Goal: Information Seeking & Learning: Compare options

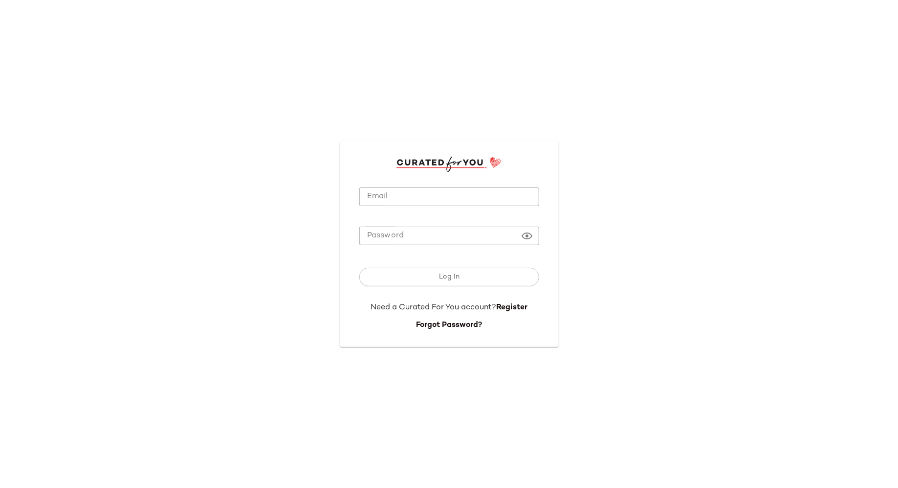
click at [464, 196] on input "Email" at bounding box center [449, 196] width 180 height 19
type input "**********"
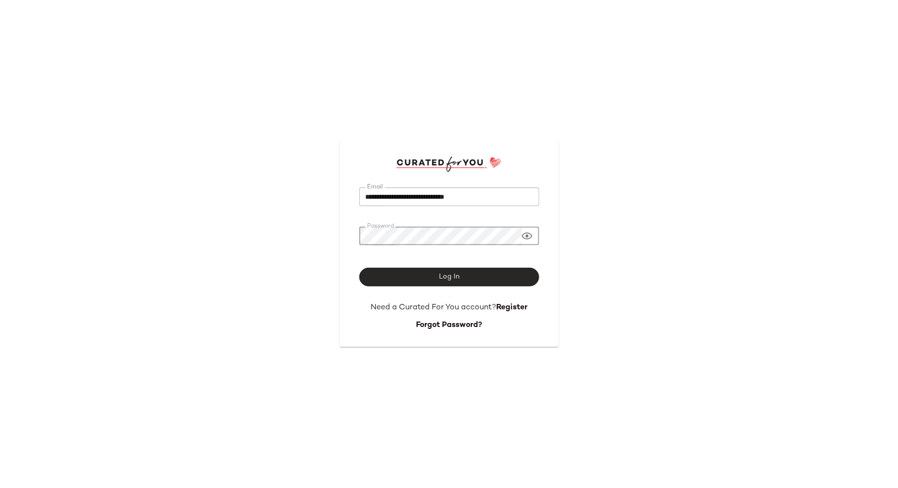
click at [446, 278] on span "Log In" at bounding box center [449, 277] width 21 height 8
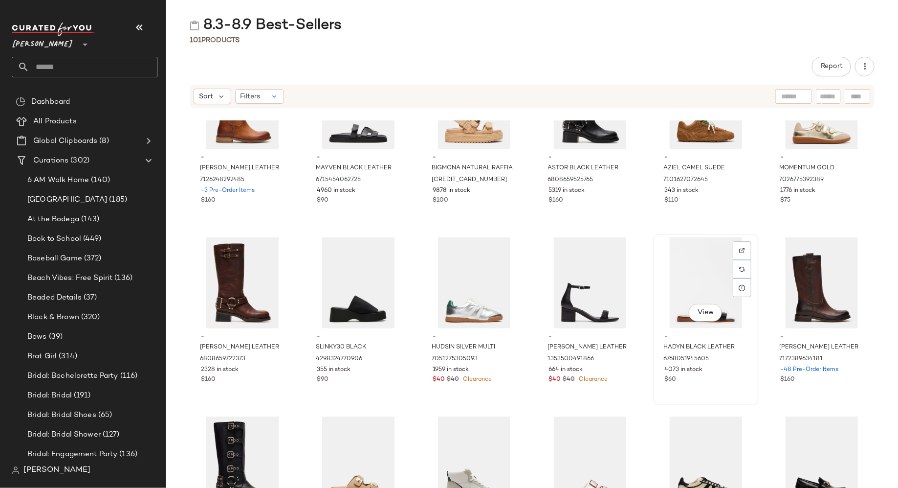
scroll to position [171, 0]
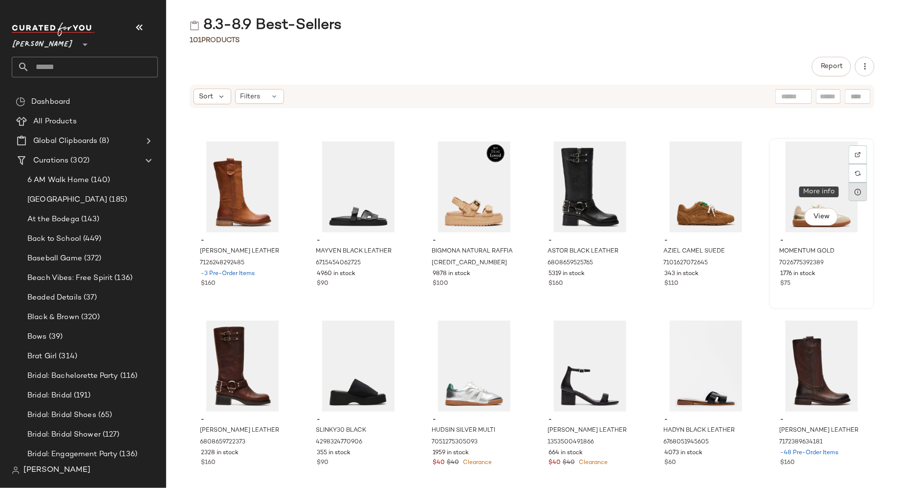
click at [852, 187] on div at bounding box center [858, 191] width 19 height 19
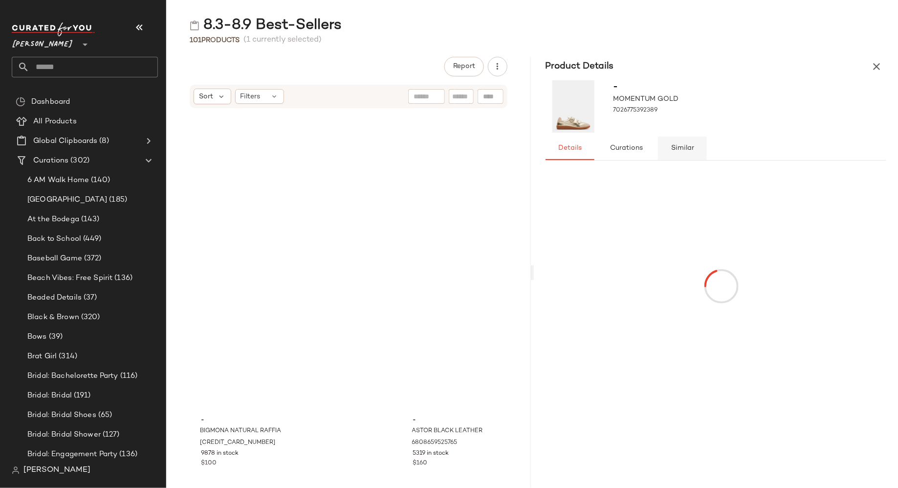
scroll to position [715, 0]
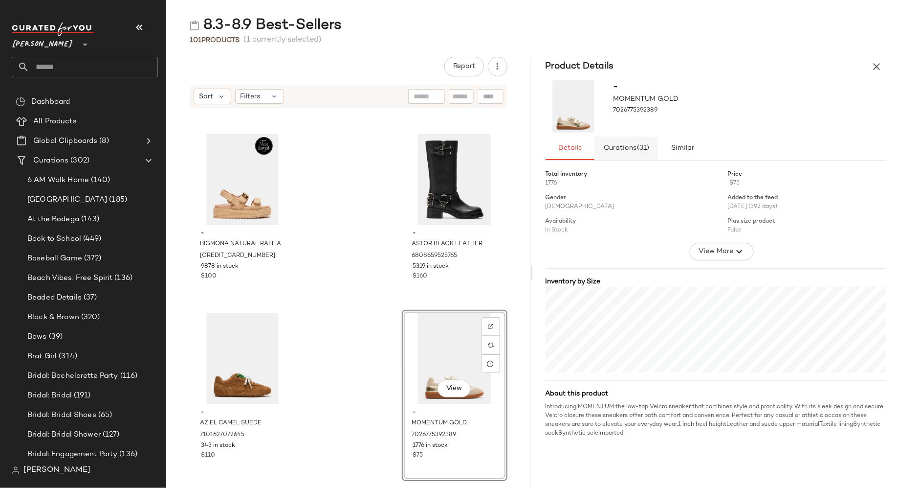
click at [639, 148] on span "(31)" at bounding box center [643, 148] width 13 height 8
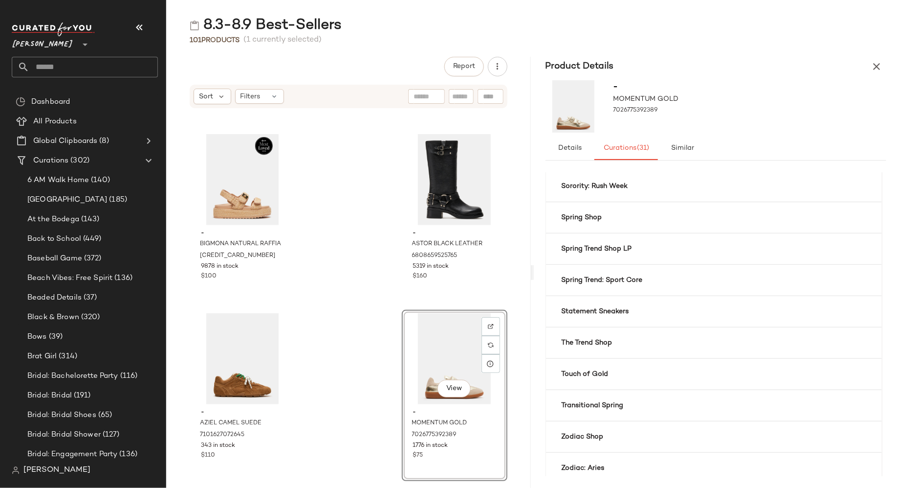
scroll to position [727, 0]
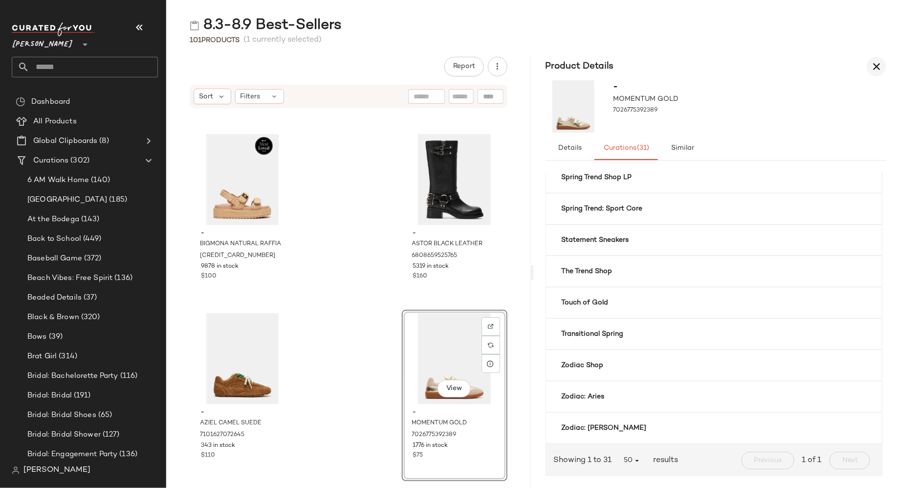
click at [875, 69] on icon "button" at bounding box center [877, 67] width 12 height 12
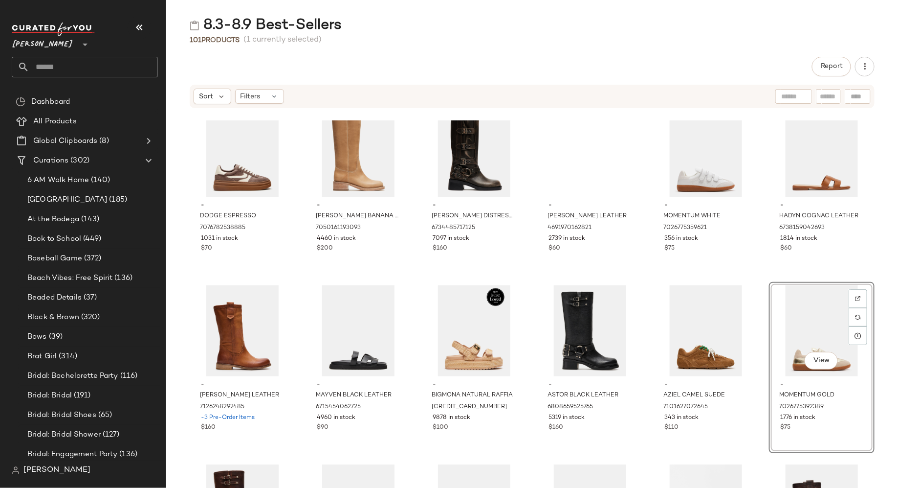
scroll to position [0, 0]
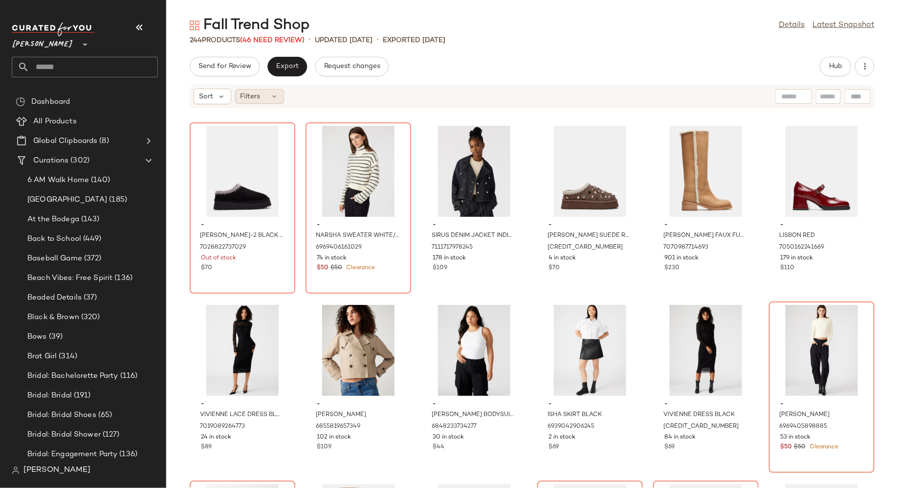
click at [267, 98] on div "Filters" at bounding box center [259, 96] width 49 height 15
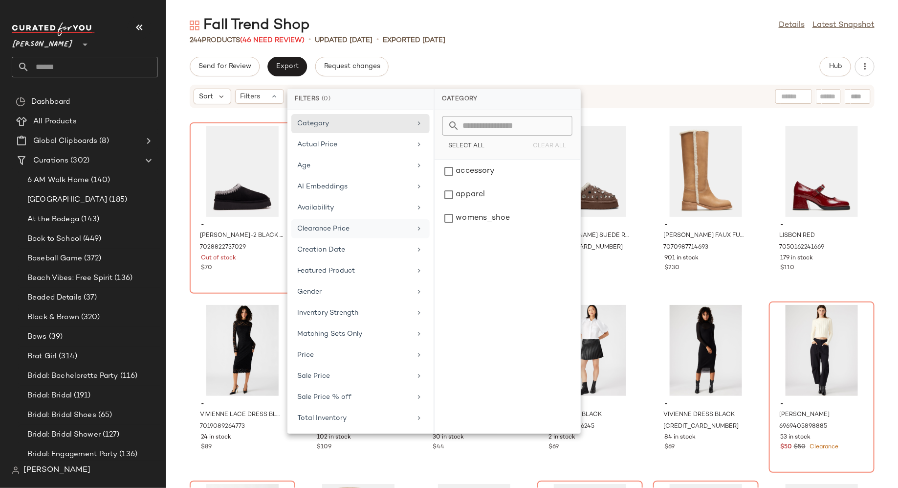
click at [336, 224] on div "Clearance Price" at bounding box center [355, 228] width 114 height 10
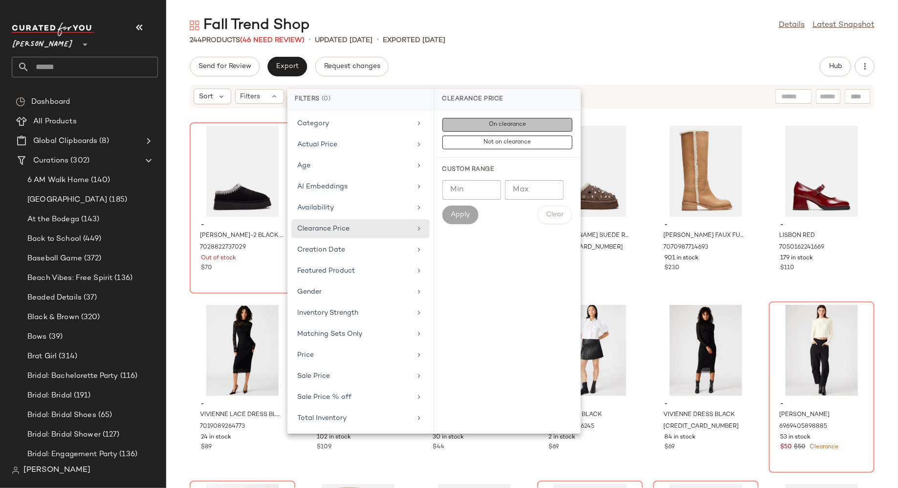
click at [499, 122] on span "On clearance" at bounding box center [508, 124] width 38 height 7
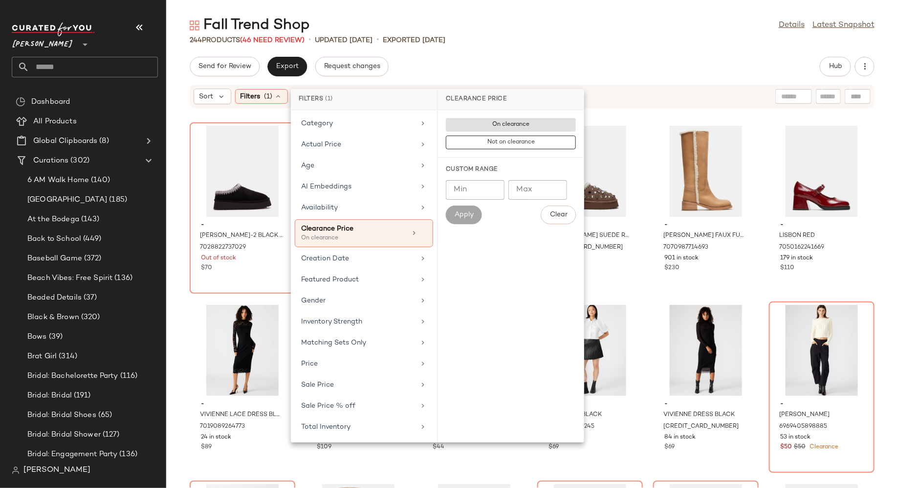
click at [544, 57] on div "Send for Review Export Request changes Hub" at bounding box center [532, 67] width 732 height 20
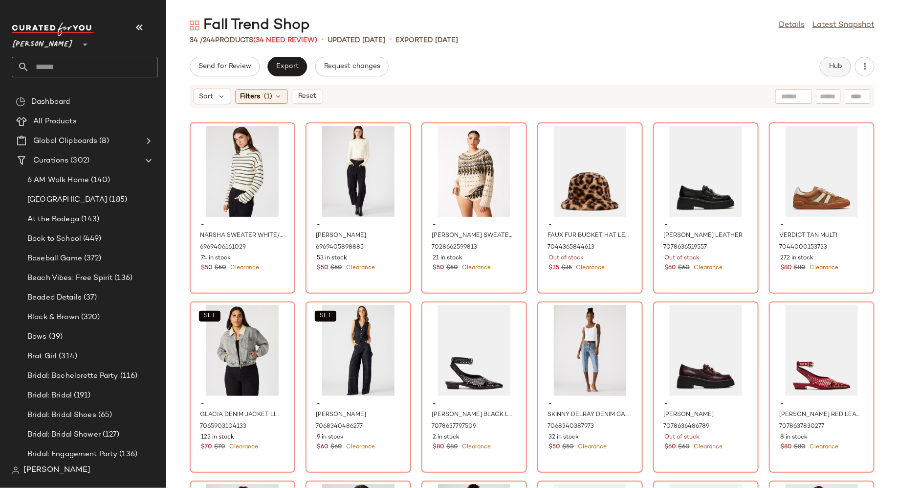
click at [836, 69] on span "Hub" at bounding box center [836, 67] width 14 height 8
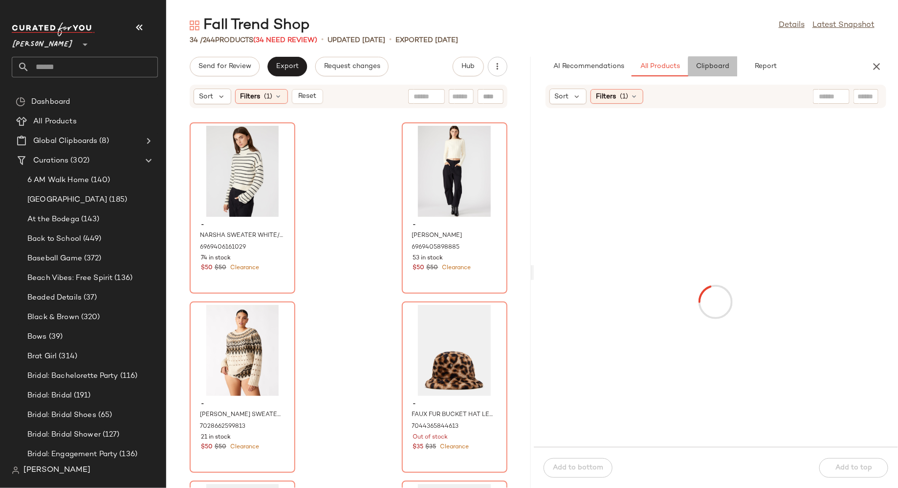
click at [719, 71] on button "Clipboard" at bounding box center [713, 67] width 49 height 20
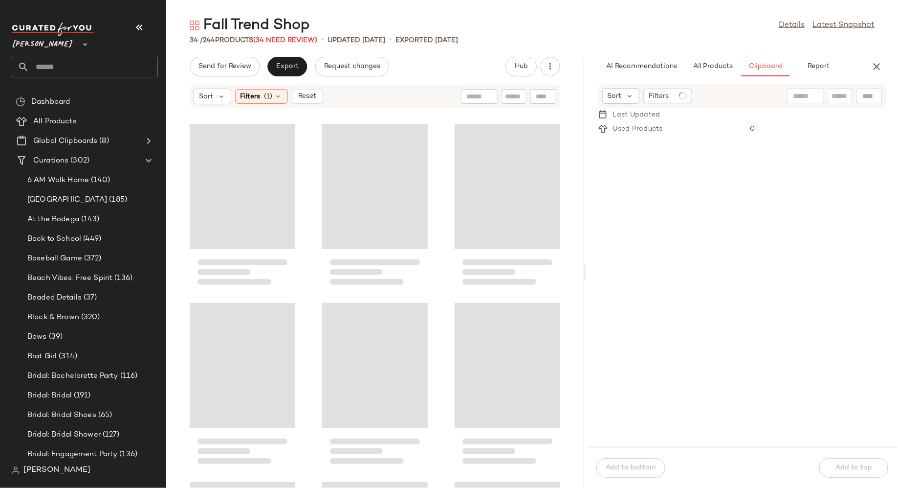
drag, startPoint x: 530, startPoint y: 271, endPoint x: 582, endPoint y: 266, distance: 52.2
click at [583, 267] on div "Fall Trend Shop Details Latest Snapshot 34 / 244 Products (34 Need Review) • up…" at bounding box center [532, 252] width 732 height 472
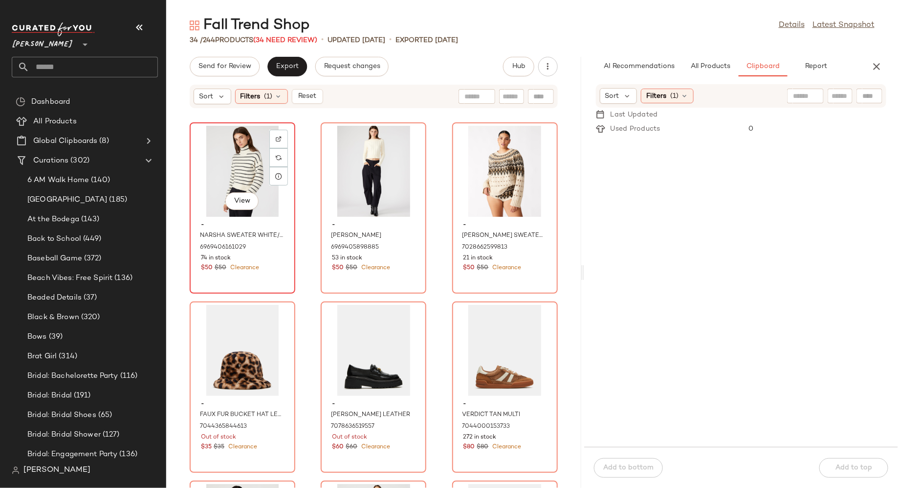
click at [234, 175] on div "View" at bounding box center [242, 171] width 99 height 91
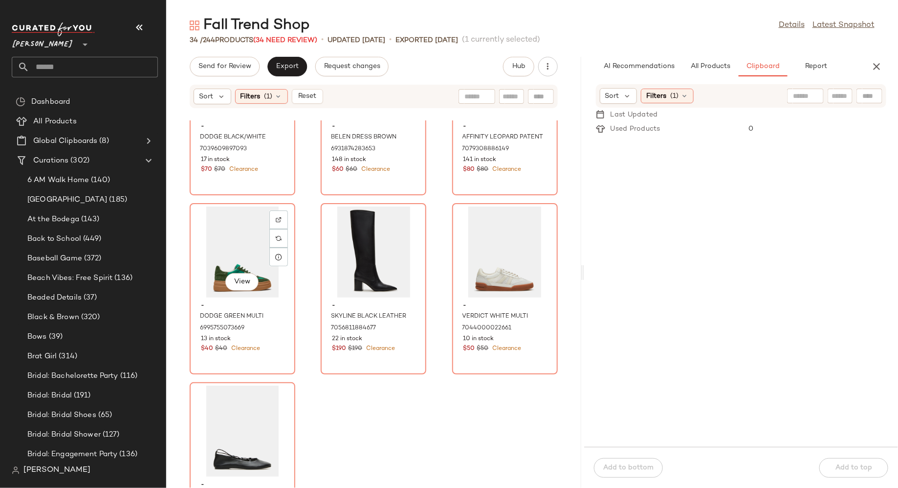
scroll to position [1782, 0]
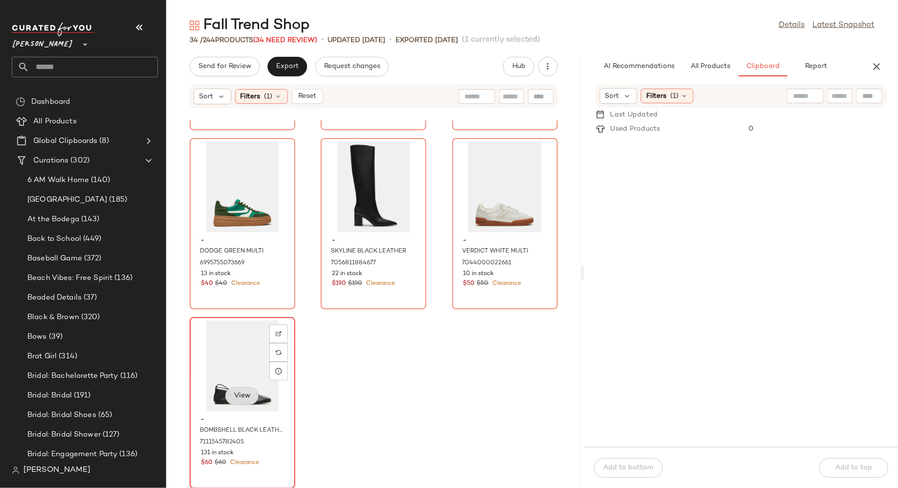
click at [238, 396] on span "View" at bounding box center [242, 396] width 17 height 8
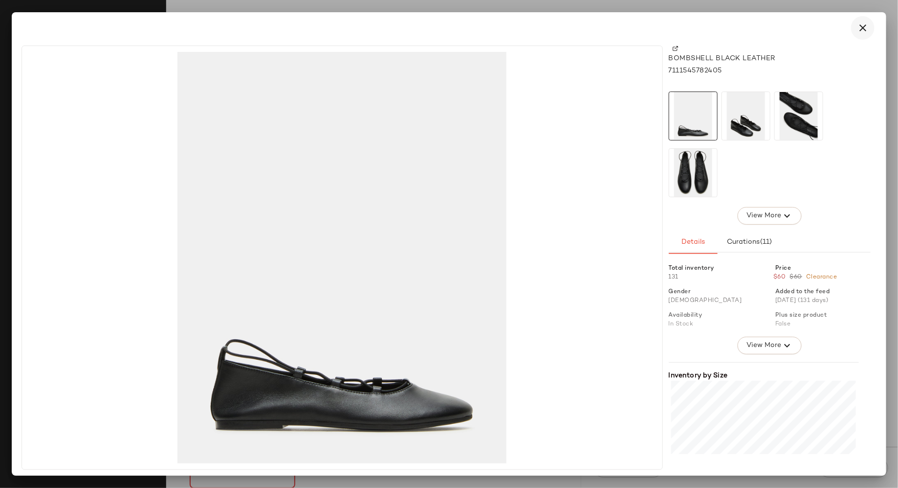
click at [865, 28] on icon "button" at bounding box center [863, 28] width 12 height 12
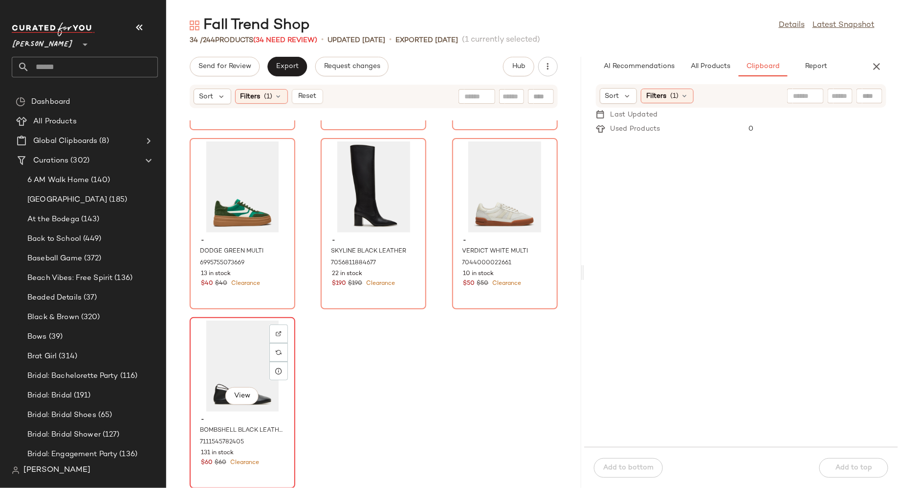
click at [242, 355] on div "View" at bounding box center [242, 365] width 99 height 91
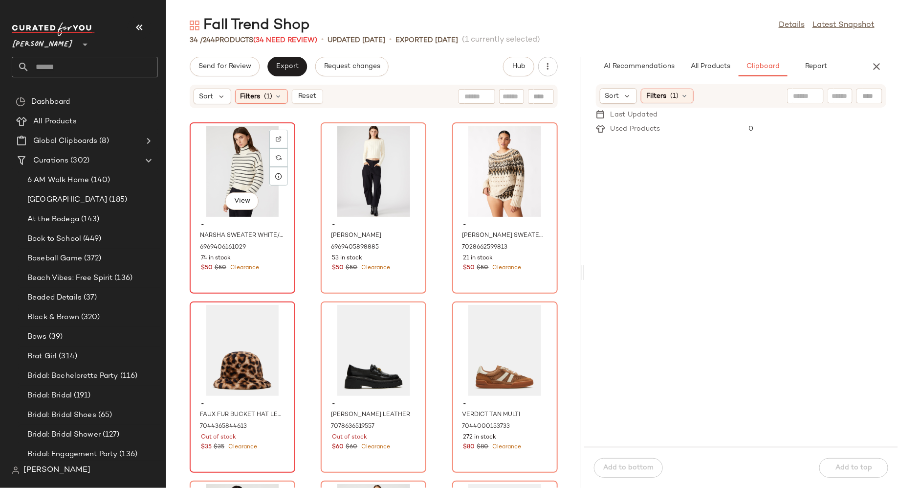
click at [233, 170] on div "View" at bounding box center [242, 171] width 99 height 91
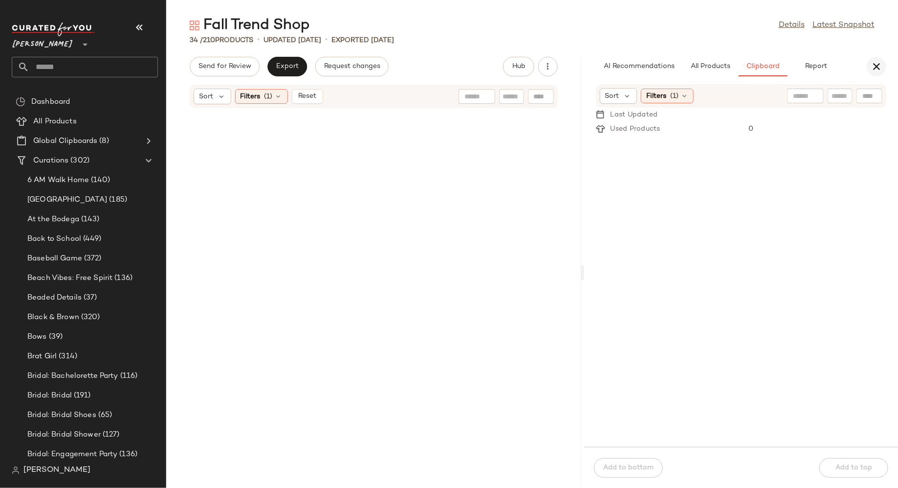
click at [873, 66] on icon "button" at bounding box center [877, 67] width 12 height 12
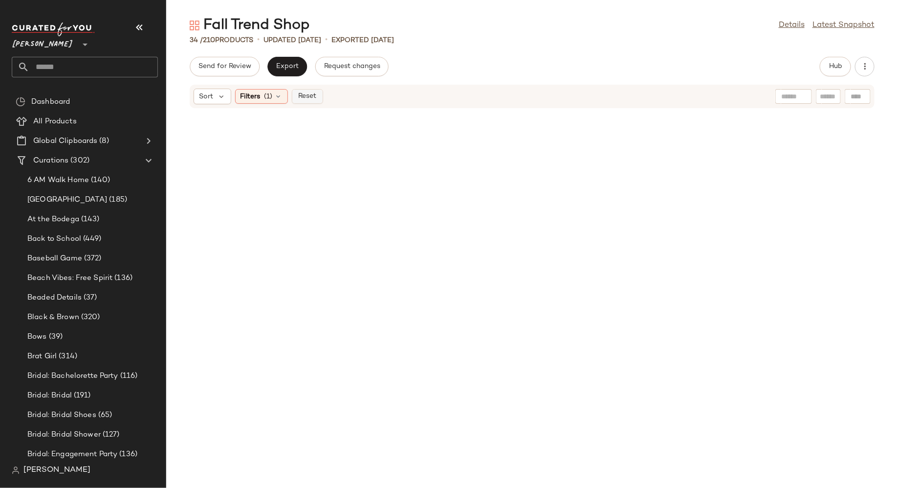
click at [308, 95] on span "Reset" at bounding box center [307, 96] width 19 height 8
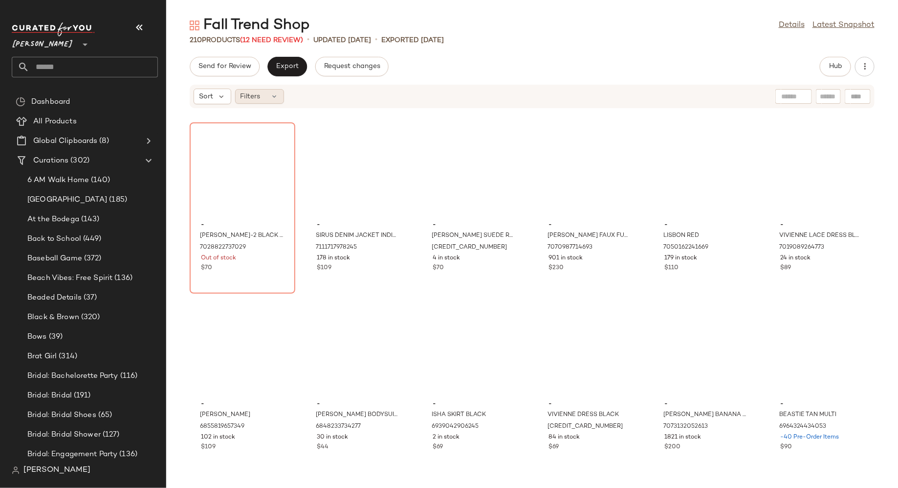
click at [261, 100] on div "Filters" at bounding box center [259, 96] width 49 height 15
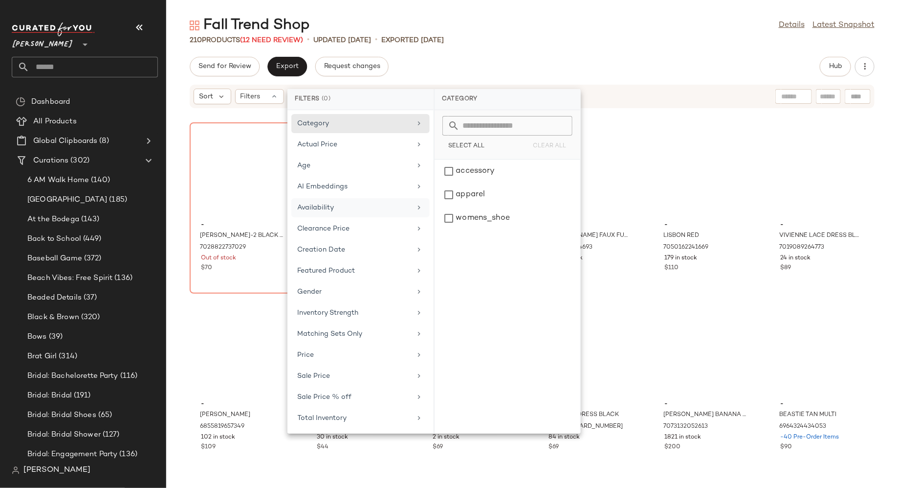
click at [311, 210] on div "Availability" at bounding box center [355, 207] width 114 height 10
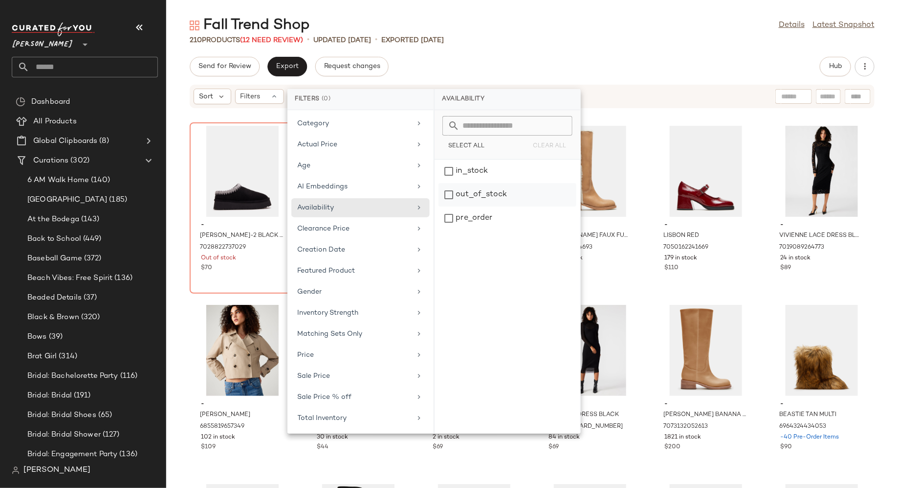
click at [446, 206] on div "out_of_stock" at bounding box center [508, 217] width 138 height 23
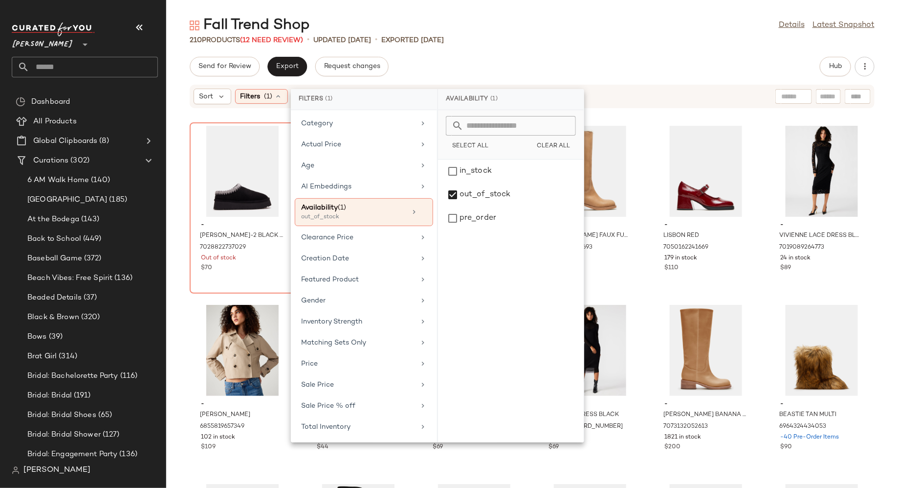
click at [616, 72] on div "Send for Review Export Request changes Hub" at bounding box center [532, 67] width 732 height 20
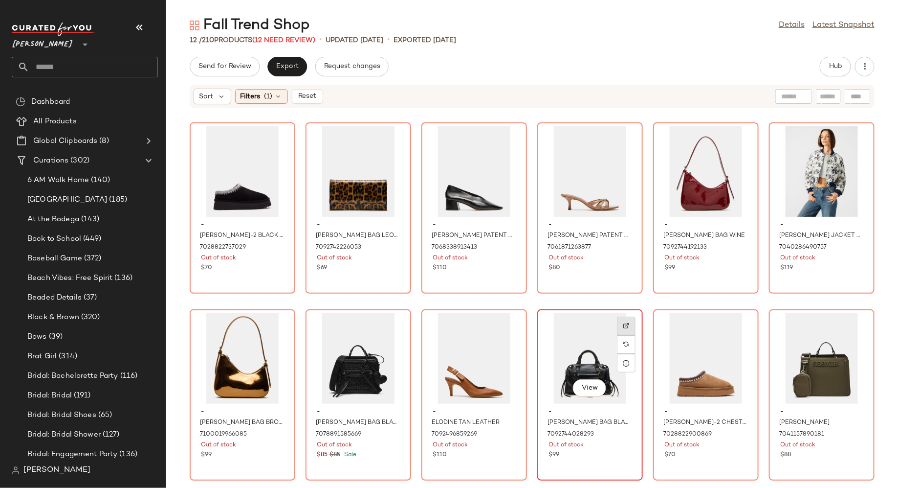
click at [624, 327] on img at bounding box center [627, 326] width 6 height 6
click at [282, 148] on div at bounding box center [278, 157] width 19 height 19
click at [397, 148] on div at bounding box center [394, 157] width 19 height 19
click at [438, 185] on div "View" at bounding box center [474, 171] width 99 height 91
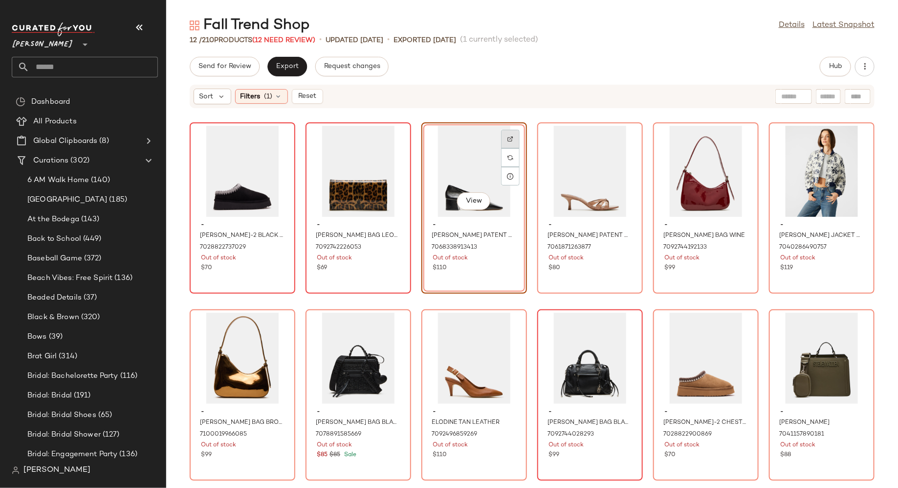
click at [511, 148] on div at bounding box center [510, 157] width 19 height 19
click at [572, 179] on div "View" at bounding box center [590, 171] width 99 height 91
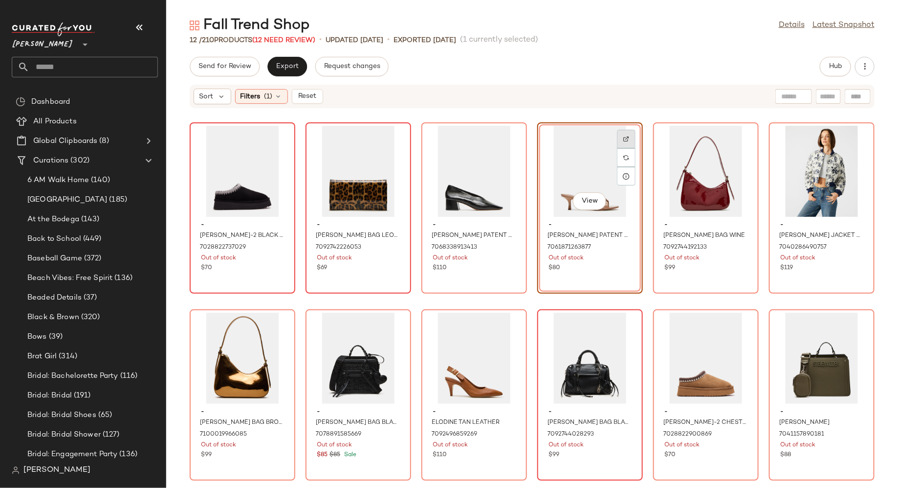
click at [624, 141] on img at bounding box center [627, 139] width 6 height 6
click at [238, 155] on div "View" at bounding box center [242, 171] width 99 height 91
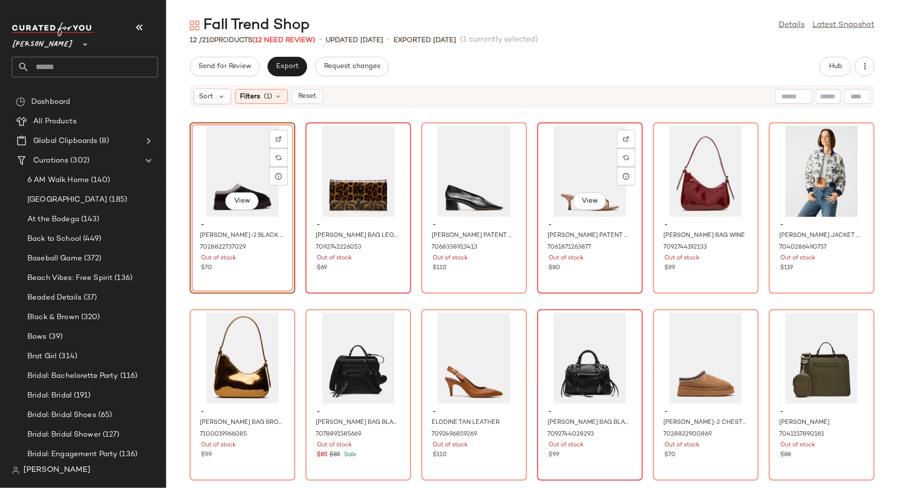
click at [572, 149] on div "View" at bounding box center [590, 171] width 99 height 91
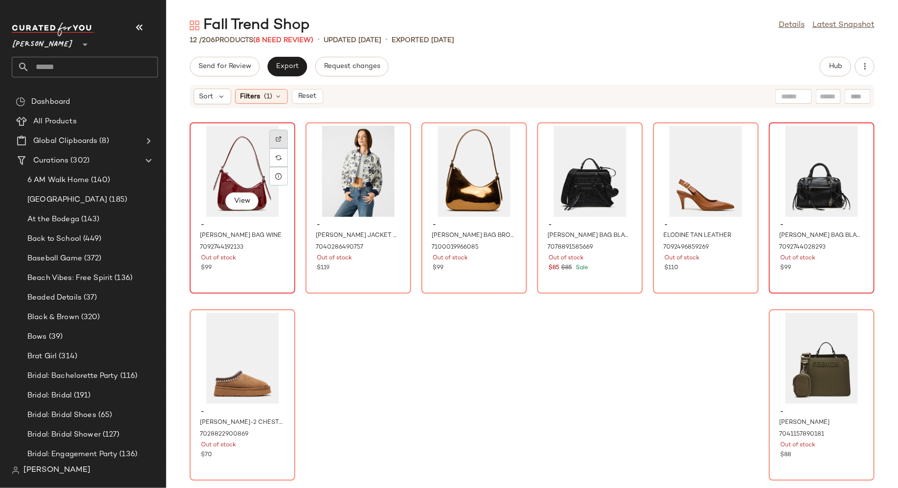
click at [279, 139] on img at bounding box center [279, 139] width 6 height 6
click at [218, 177] on div "View" at bounding box center [242, 171] width 99 height 91
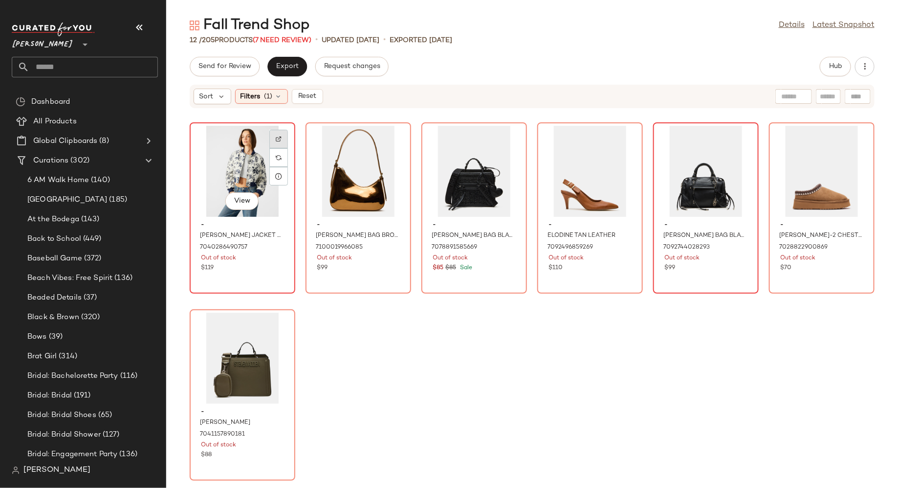
click at [279, 136] on img at bounding box center [279, 139] width 6 height 6
click at [211, 153] on div "View" at bounding box center [242, 171] width 99 height 91
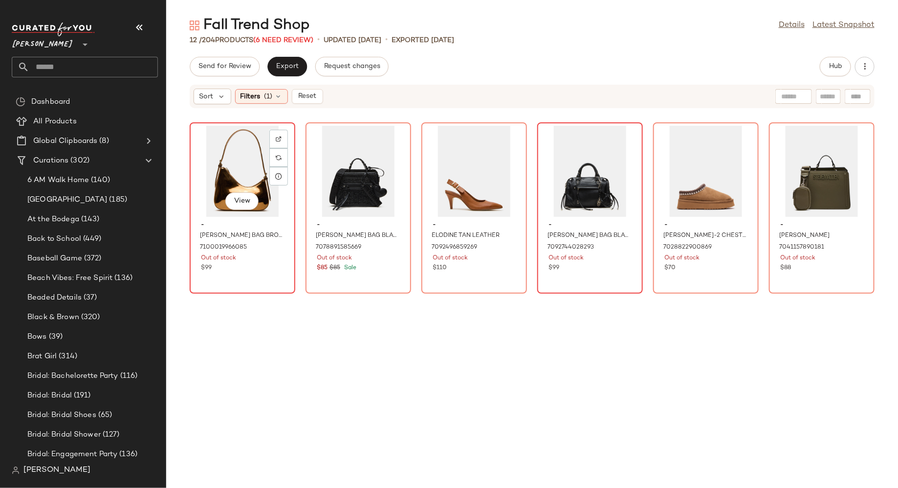
click at [214, 158] on div "View" at bounding box center [242, 171] width 99 height 91
click at [278, 137] on img at bounding box center [279, 139] width 6 height 6
click at [229, 164] on div "View" at bounding box center [242, 171] width 99 height 91
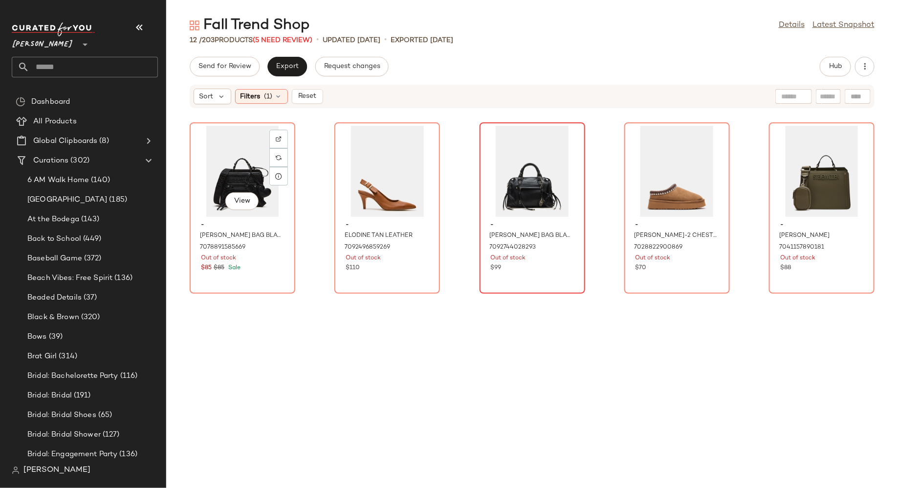
click at [229, 160] on div "View" at bounding box center [242, 171] width 99 height 91
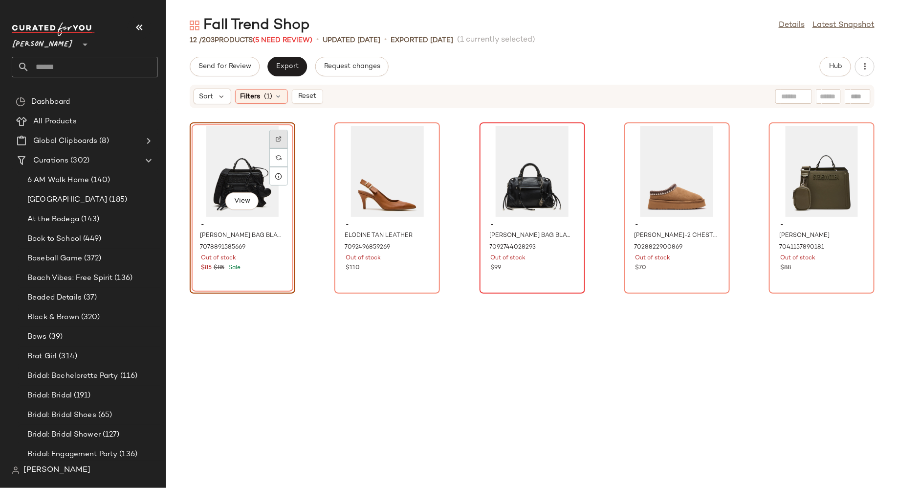
click at [279, 137] on img at bounding box center [279, 139] width 6 height 6
click at [229, 178] on div "View" at bounding box center [242, 171] width 99 height 91
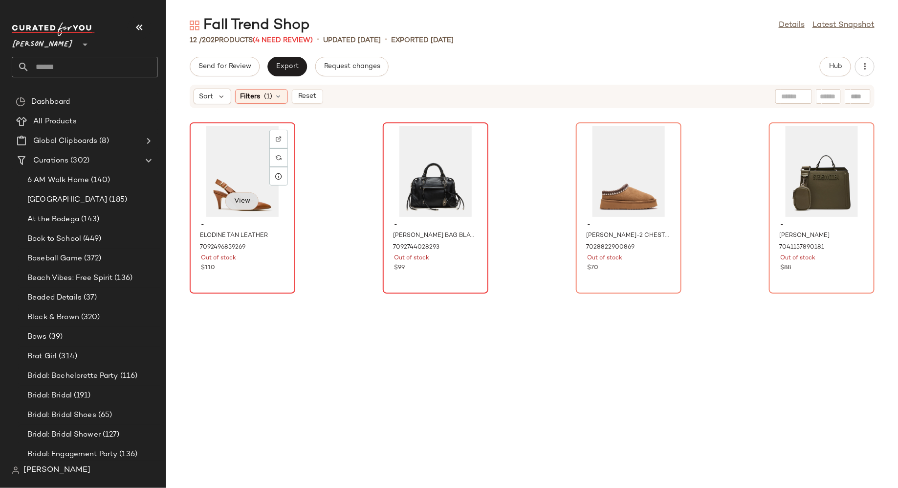
click at [230, 193] on button "View" at bounding box center [241, 201] width 33 height 18
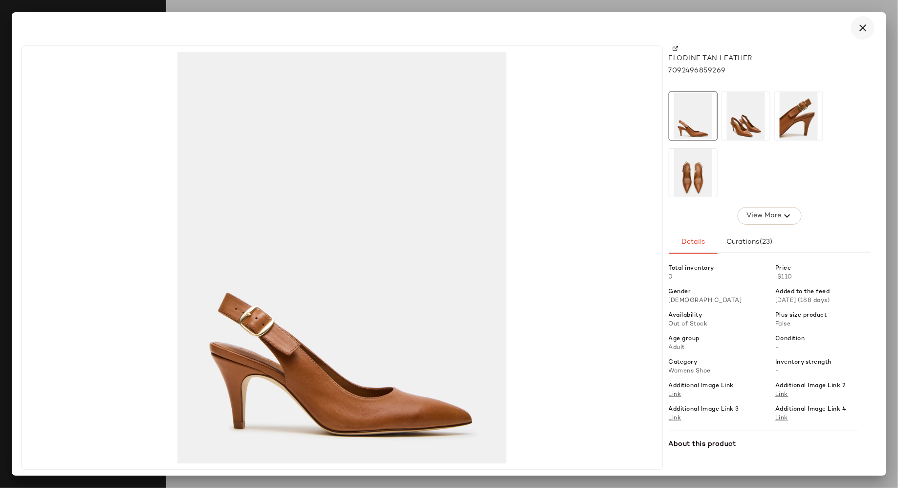
click at [863, 31] on icon "button" at bounding box center [863, 28] width 12 height 12
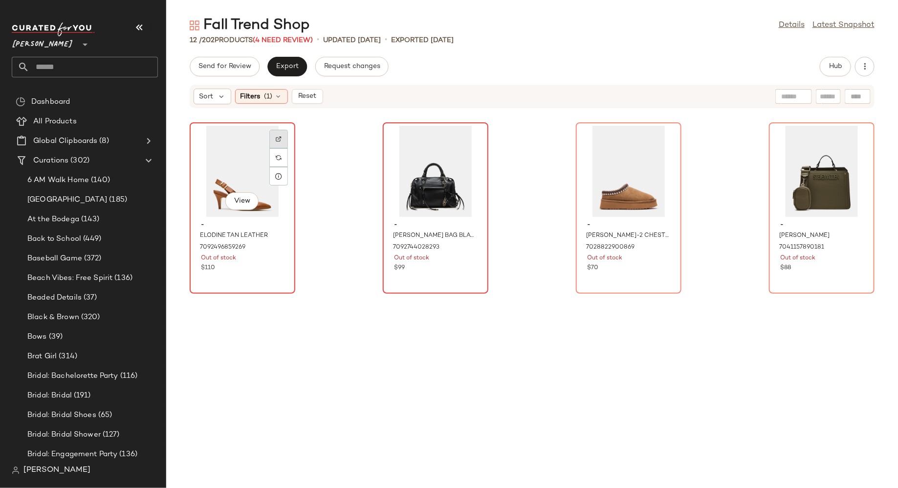
click at [283, 148] on div at bounding box center [278, 157] width 19 height 19
click at [245, 153] on div "View" at bounding box center [242, 171] width 99 height 91
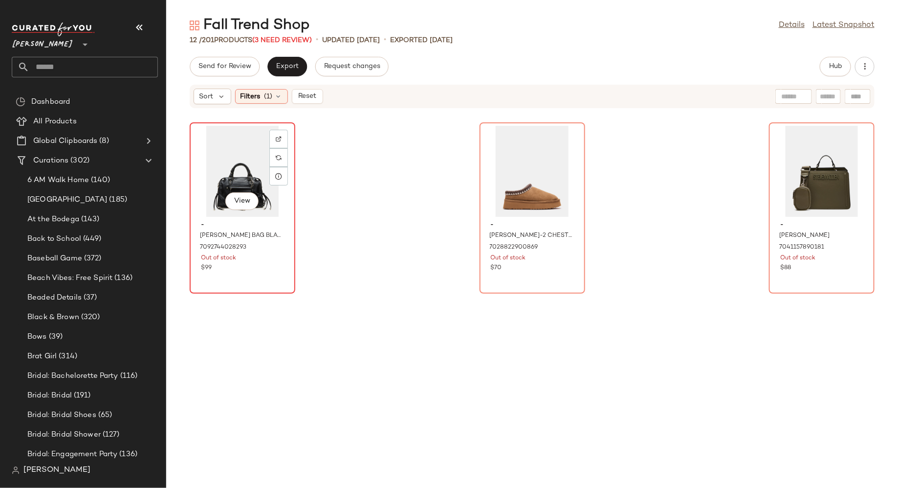
click at [221, 159] on div "View" at bounding box center [242, 171] width 99 height 91
click at [276, 140] on img at bounding box center [279, 139] width 6 height 6
click at [246, 147] on div "View" at bounding box center [242, 171] width 99 height 91
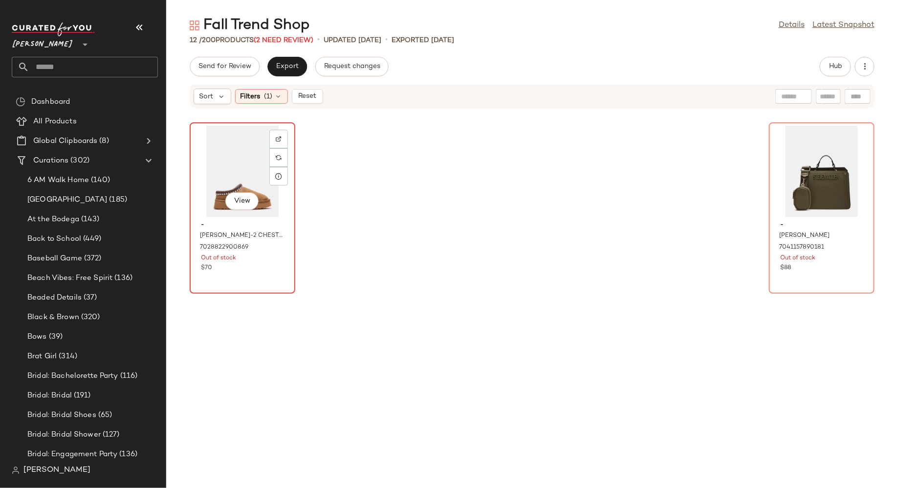
click at [245, 156] on div "View" at bounding box center [242, 171] width 99 height 91
click at [280, 137] on img at bounding box center [279, 139] width 6 height 6
click at [226, 158] on div "View" at bounding box center [242, 171] width 99 height 91
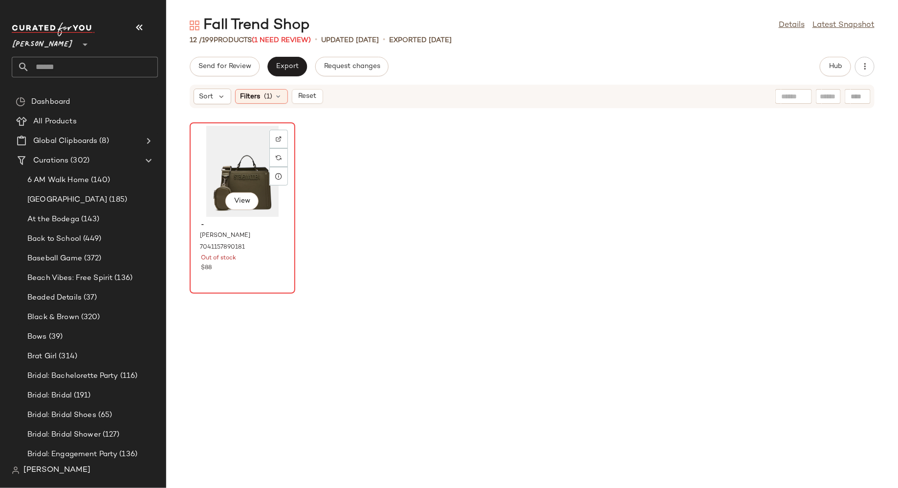
click at [223, 176] on div "View" at bounding box center [242, 171] width 99 height 91
click at [277, 140] on img at bounding box center [279, 139] width 6 height 6
click at [241, 167] on div "View" at bounding box center [242, 171] width 99 height 91
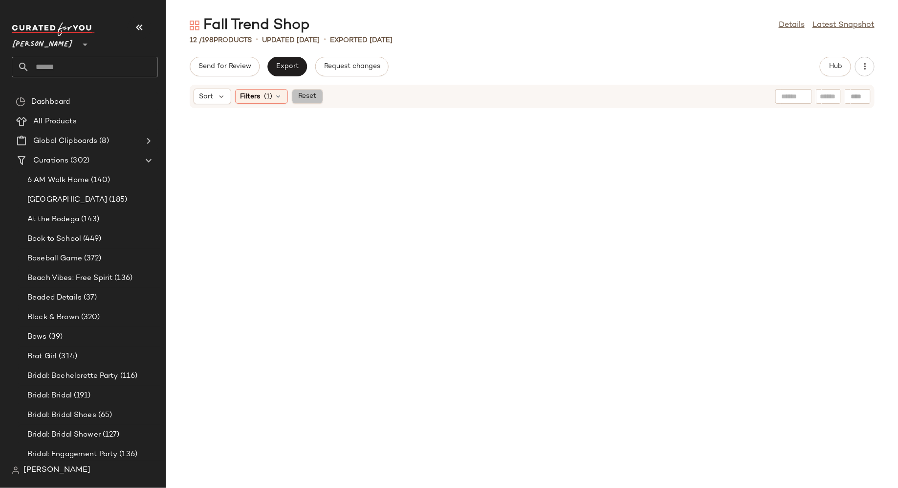
click at [315, 95] on span "Reset" at bounding box center [307, 96] width 19 height 8
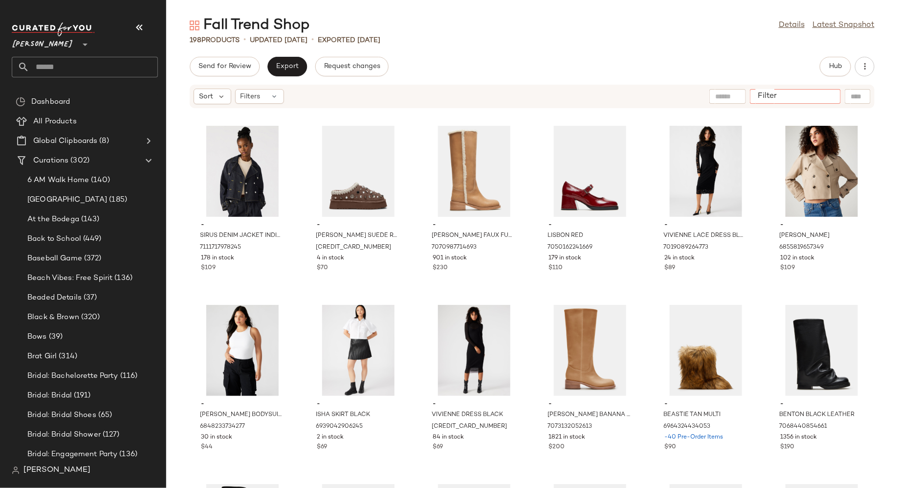
click at [819, 98] on div at bounding box center [795, 96] width 91 height 15
type input "****"
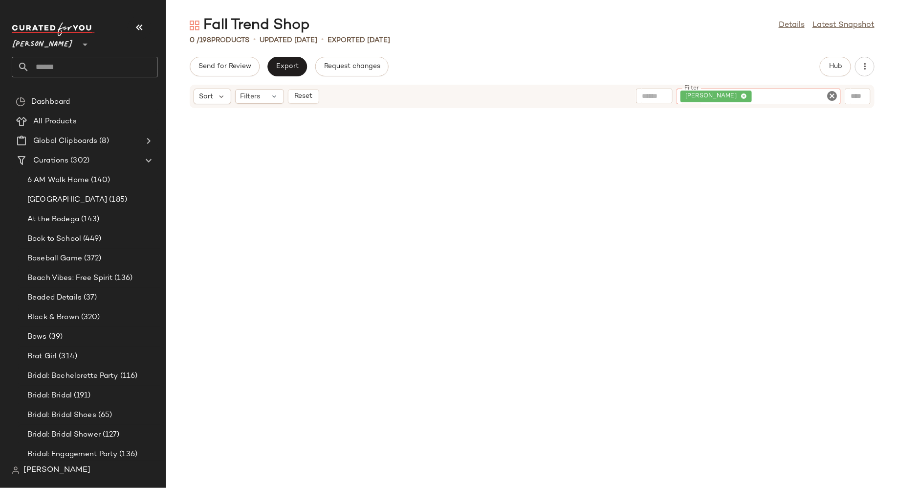
click at [831, 97] on icon "Clear Filter" at bounding box center [832, 96] width 12 height 12
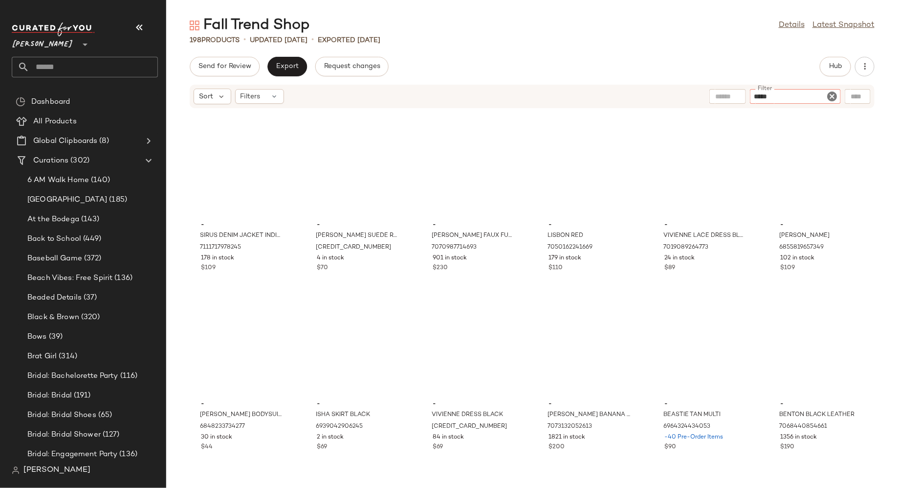
type input "******"
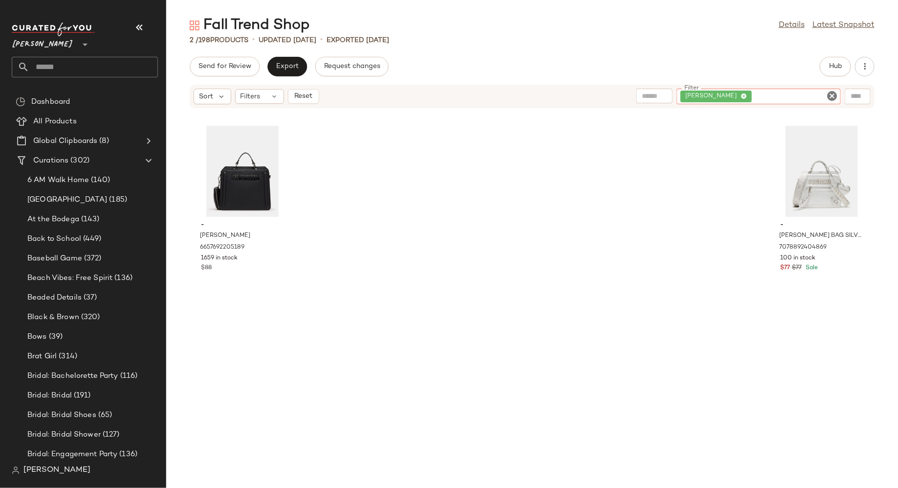
click at [835, 95] on icon "Clear Filter" at bounding box center [832, 96] width 12 height 12
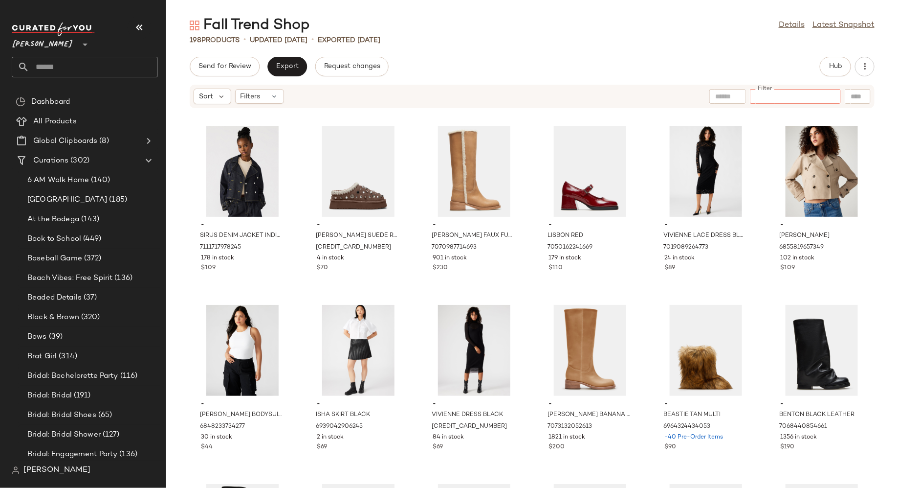
click at [779, 95] on input "Filter" at bounding box center [795, 96] width 83 height 10
type input "***"
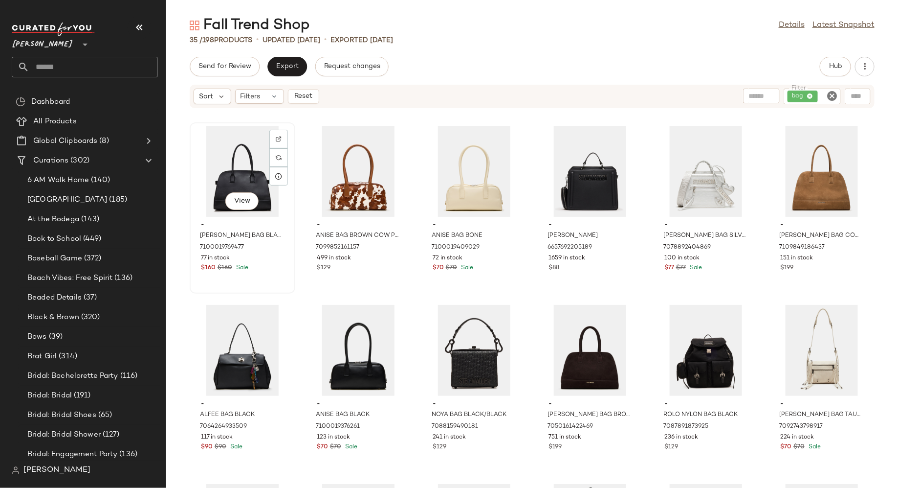
click at [244, 150] on div "View" at bounding box center [242, 171] width 99 height 91
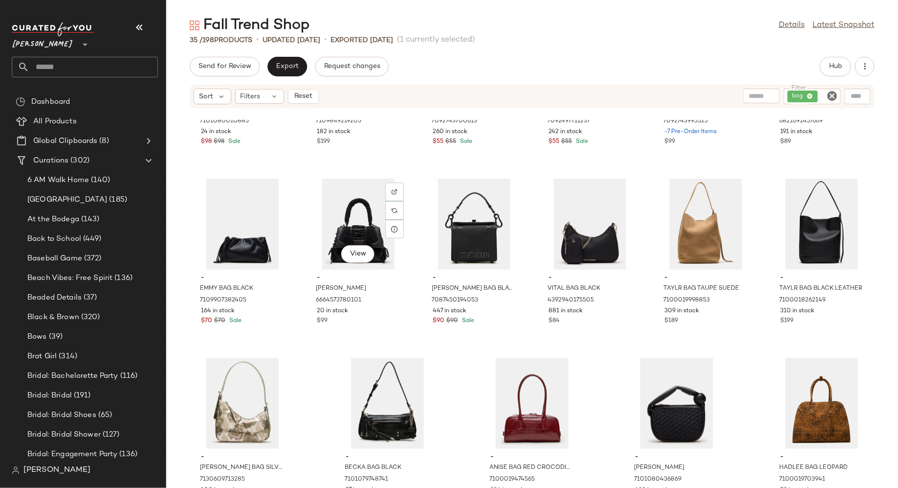
scroll to position [708, 0]
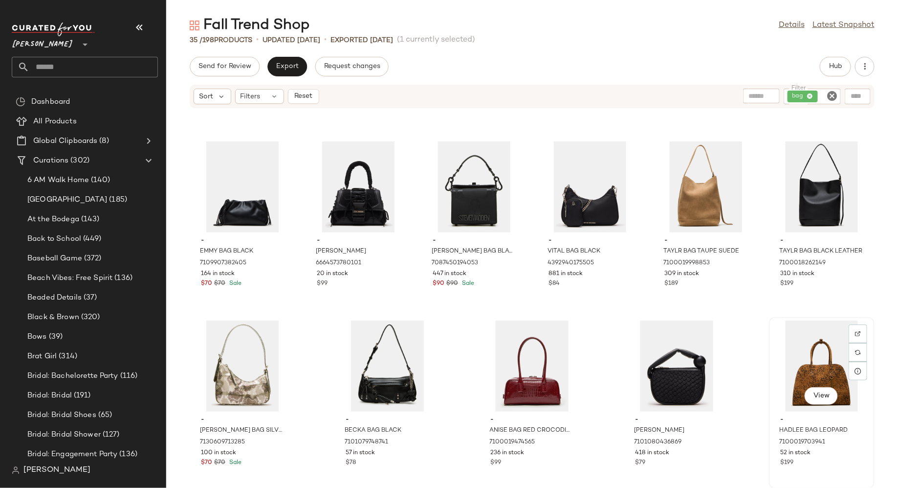
click at [796, 355] on div "View" at bounding box center [822, 365] width 99 height 91
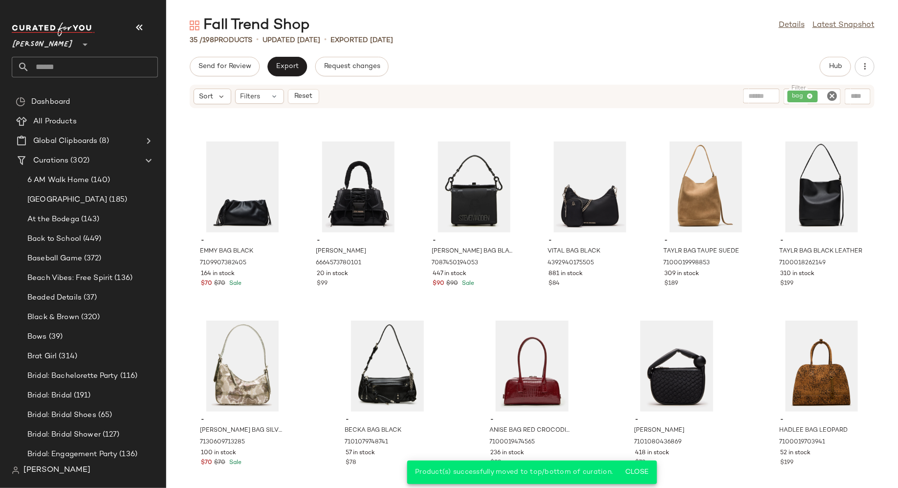
click at [835, 95] on icon "Clear Filter" at bounding box center [832, 96] width 12 height 12
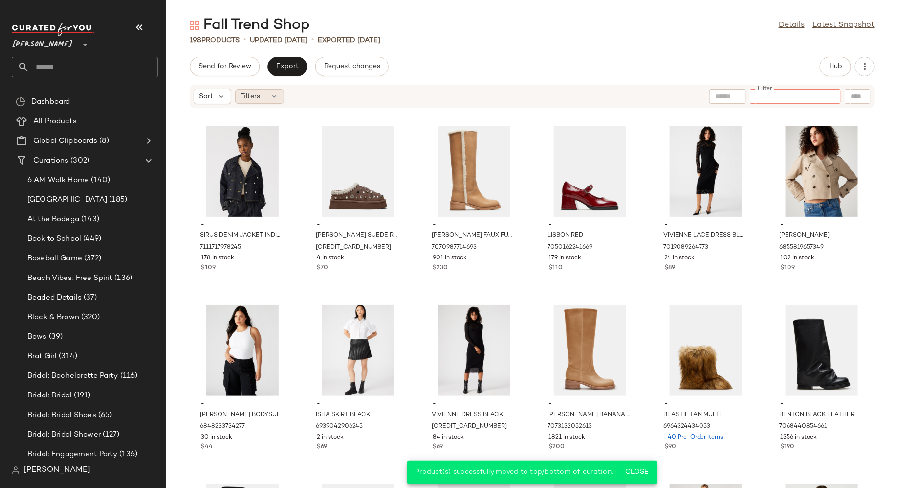
click at [273, 94] on icon at bounding box center [275, 96] width 8 height 8
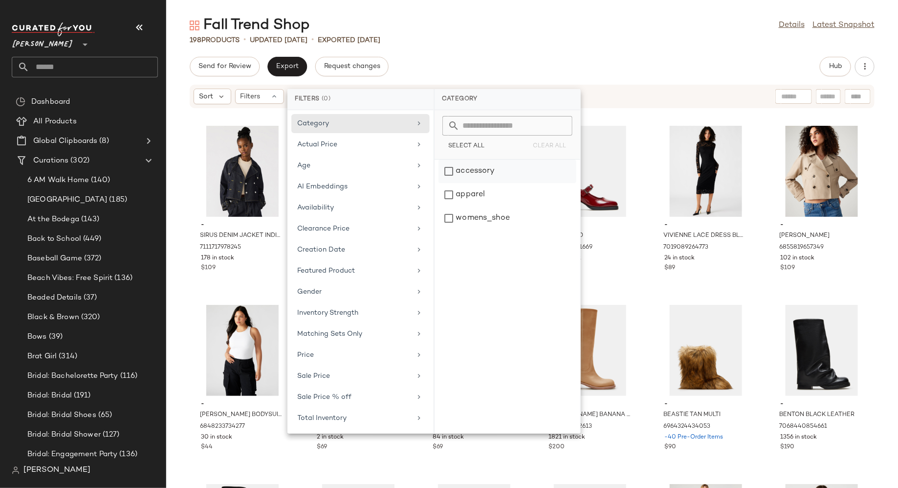
click at [453, 183] on div "accessory" at bounding box center [508, 194] width 138 height 23
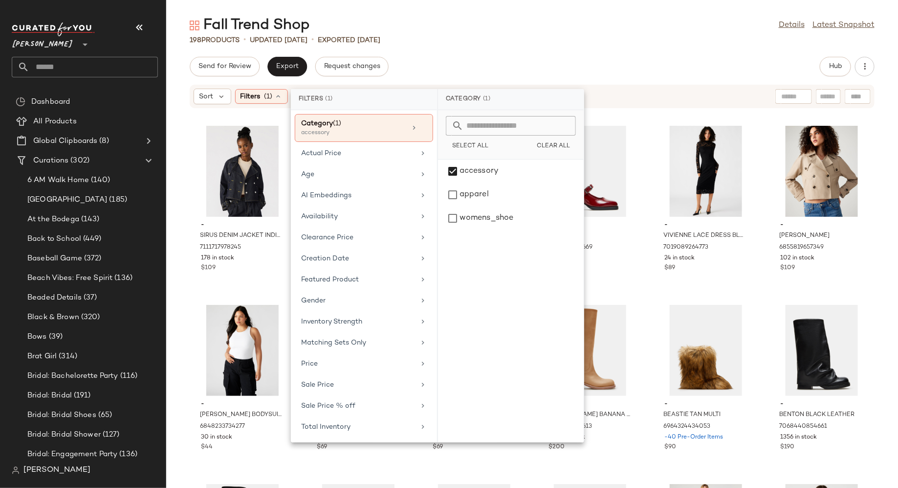
click at [572, 62] on div "Send for Review Export Request changes Hub" at bounding box center [532, 67] width 732 height 20
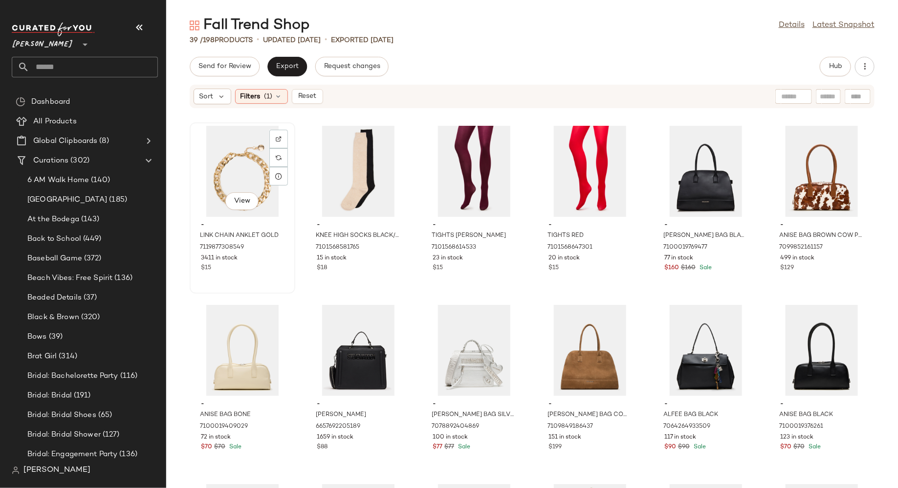
click at [217, 181] on div "View" at bounding box center [242, 171] width 99 height 91
click at [341, 173] on div "View" at bounding box center [358, 171] width 99 height 91
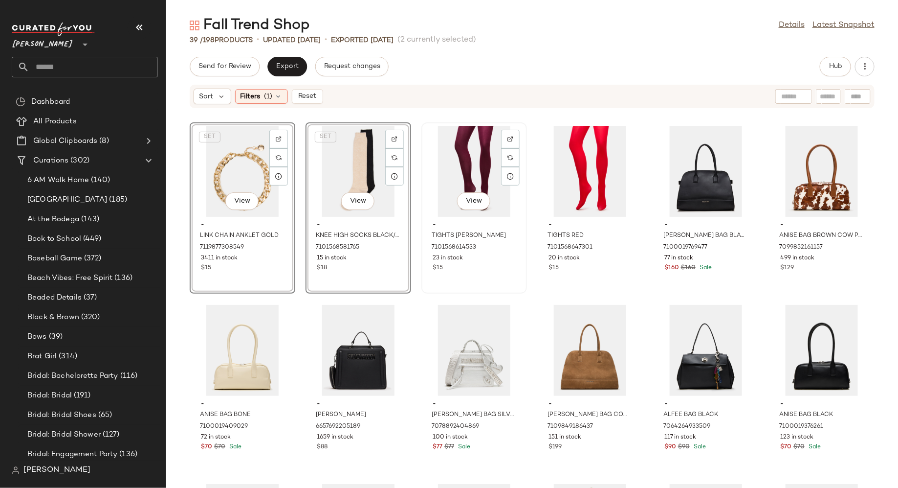
click at [477, 178] on div "View" at bounding box center [474, 171] width 99 height 91
click at [567, 178] on div "View" at bounding box center [590, 171] width 99 height 91
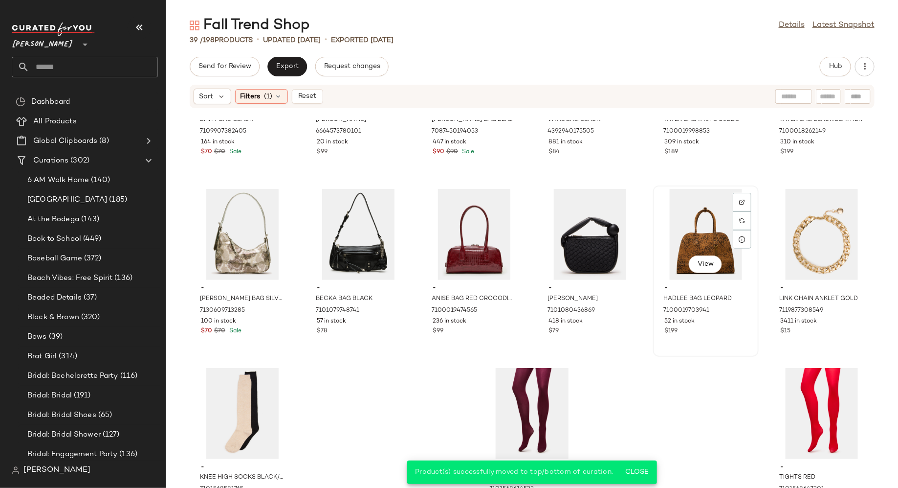
scroll to position [887, 0]
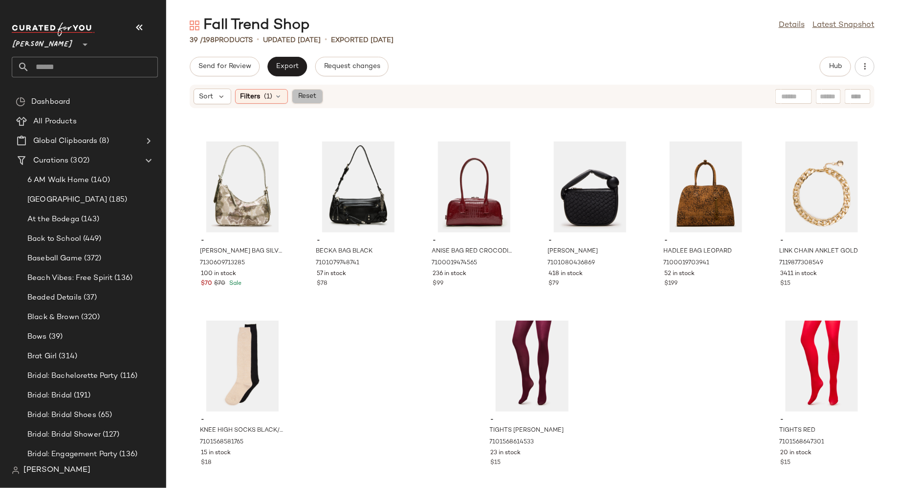
click at [313, 92] on span "Reset" at bounding box center [307, 96] width 19 height 8
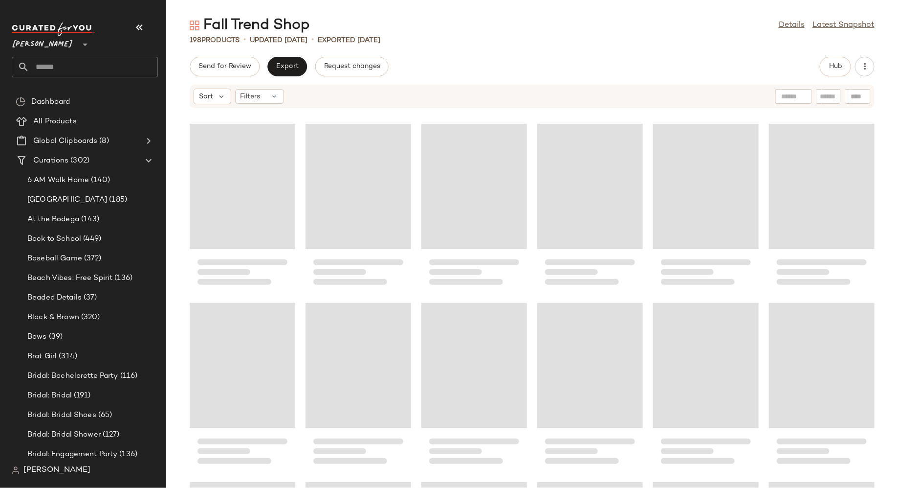
scroll to position [5541, 0]
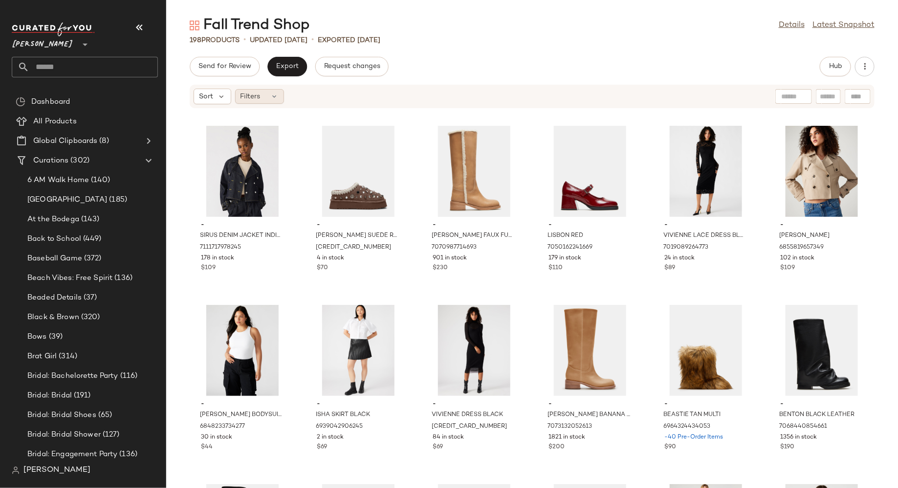
click at [279, 97] on div "Filters" at bounding box center [259, 96] width 49 height 15
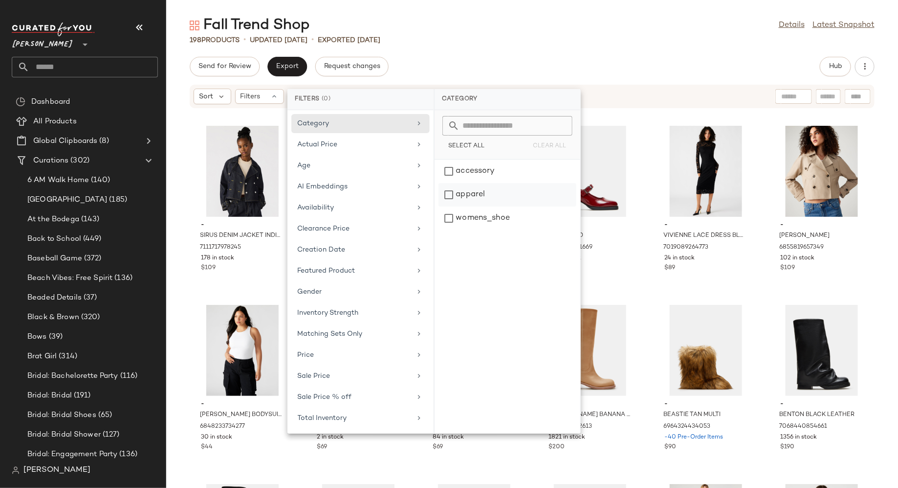
click at [449, 206] on div "apparel" at bounding box center [508, 217] width 138 height 23
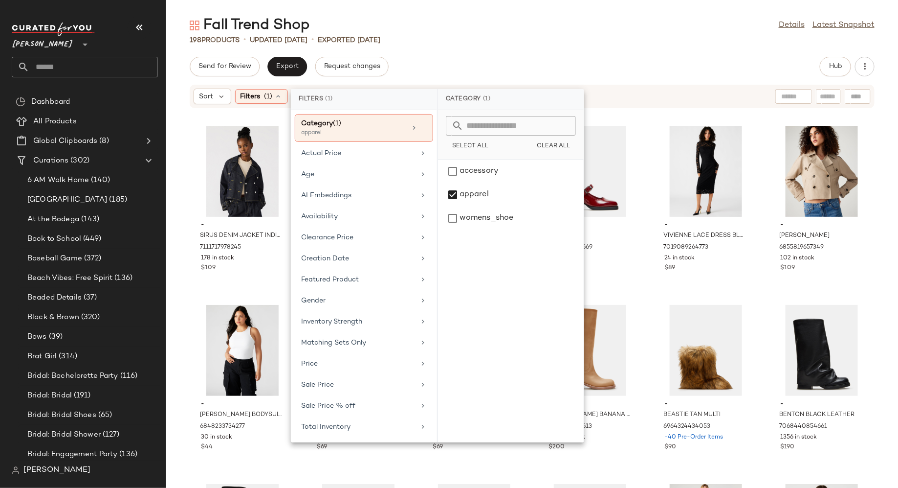
click at [486, 33] on div "Fall Trend Shop Details Latest Snapshot" at bounding box center [532, 26] width 732 height 20
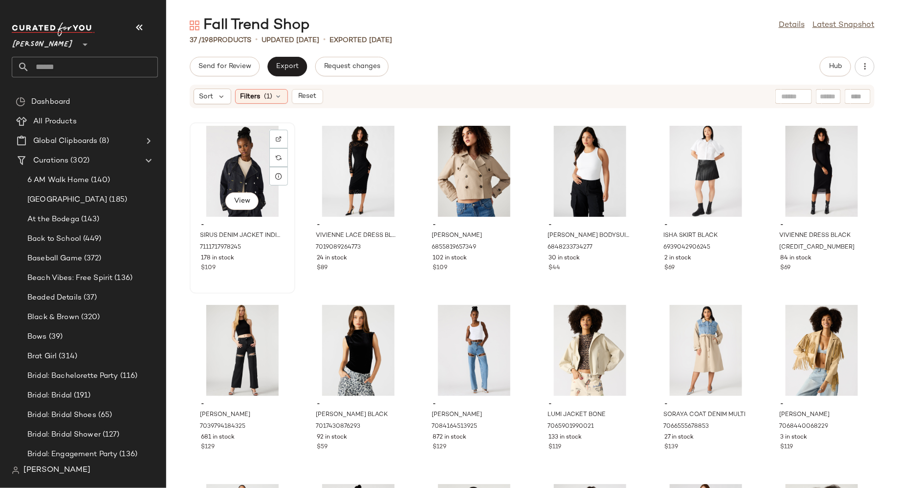
click at [223, 157] on div "View" at bounding box center [242, 171] width 99 height 91
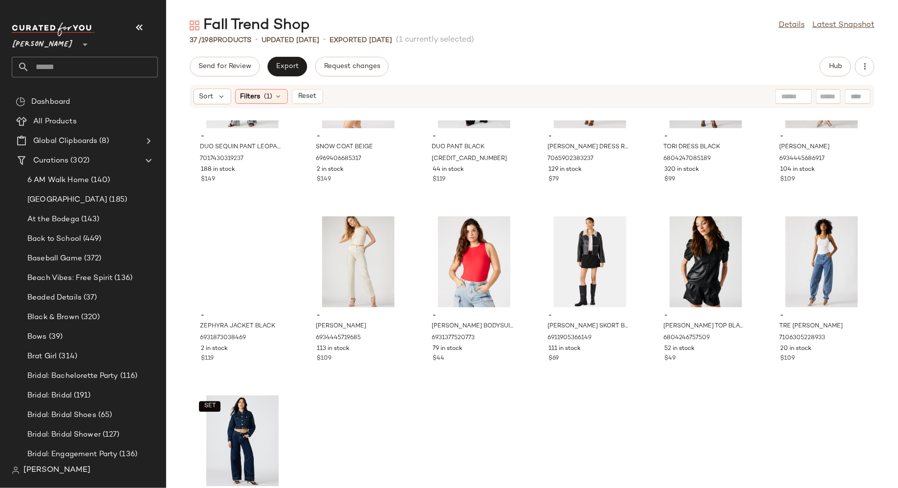
scroll to position [887, 0]
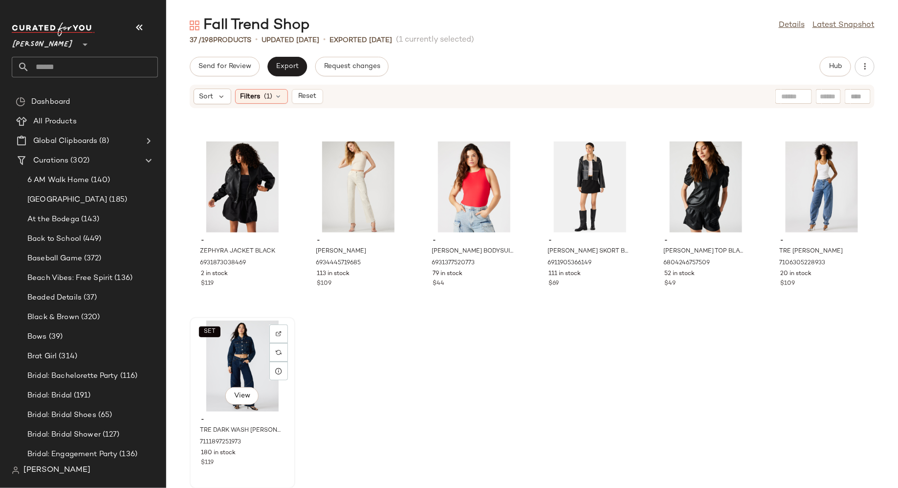
click at [238, 356] on div "SET View" at bounding box center [242, 365] width 99 height 91
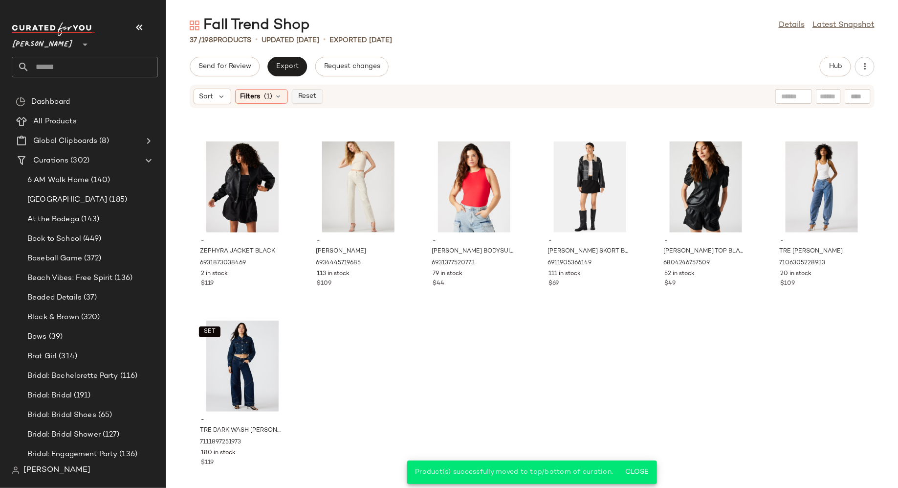
click at [306, 96] on span "Reset" at bounding box center [307, 96] width 19 height 8
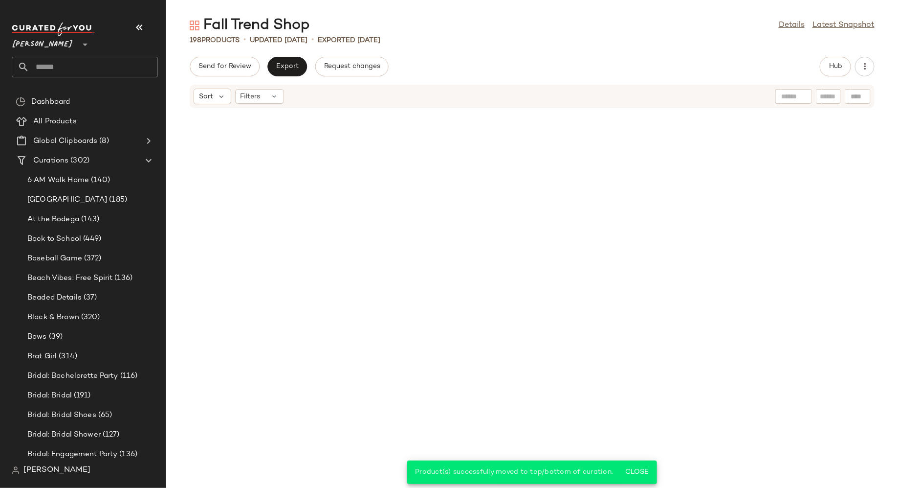
scroll to position [5541, 0]
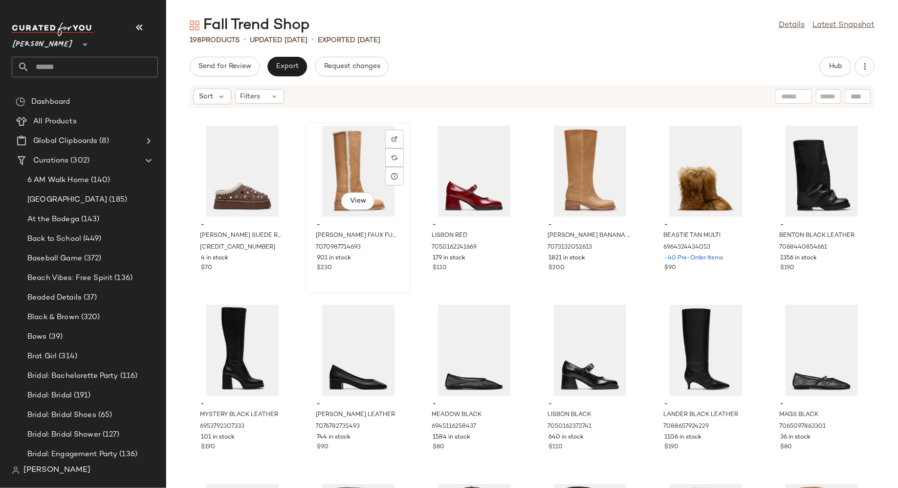
click at [350, 174] on div "View" at bounding box center [358, 171] width 99 height 91
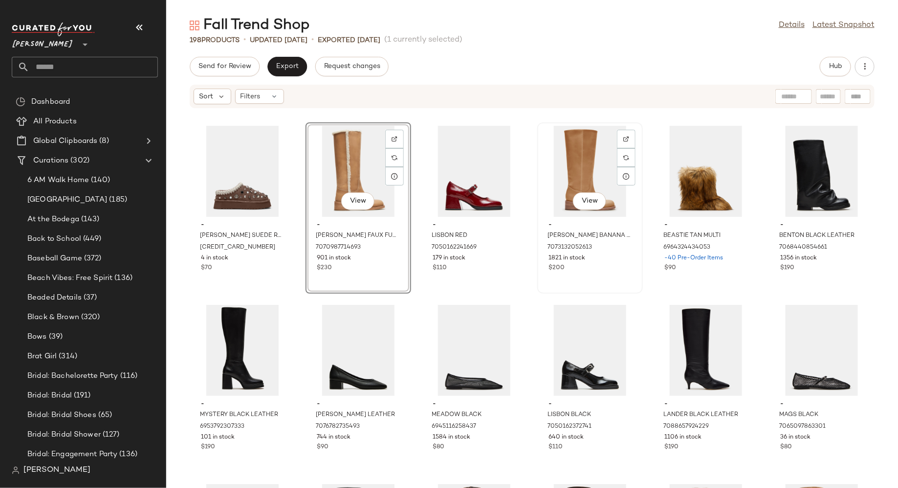
click at [573, 175] on div "View" at bounding box center [590, 171] width 99 height 91
click at [790, 178] on div "View" at bounding box center [822, 171] width 99 height 91
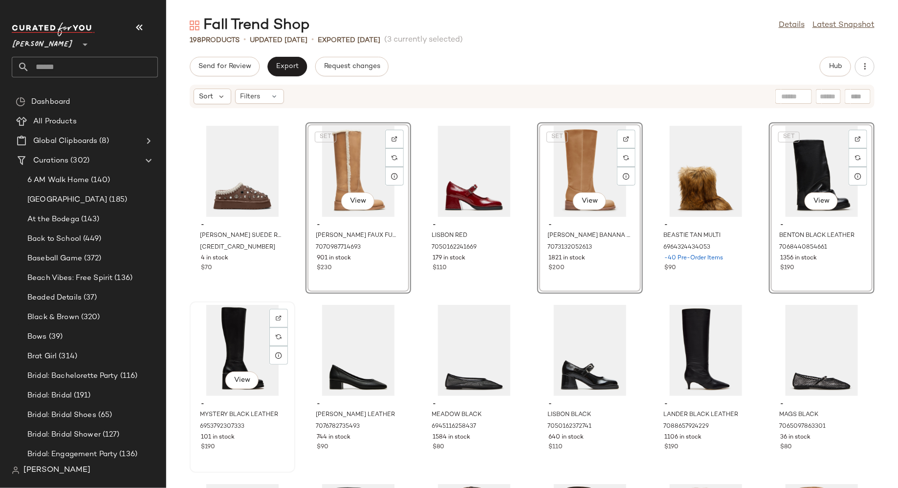
click at [237, 355] on div "View" at bounding box center [242, 350] width 99 height 91
click at [691, 330] on div "View" at bounding box center [706, 350] width 99 height 91
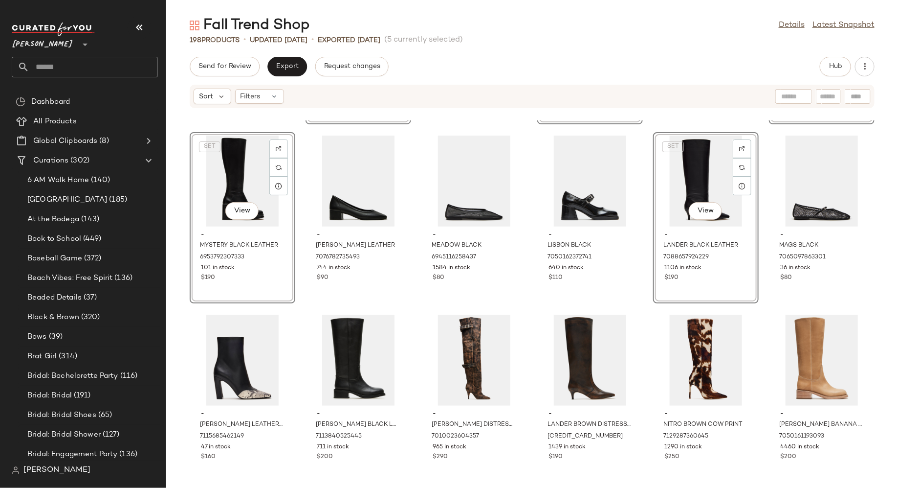
scroll to position [197, 0]
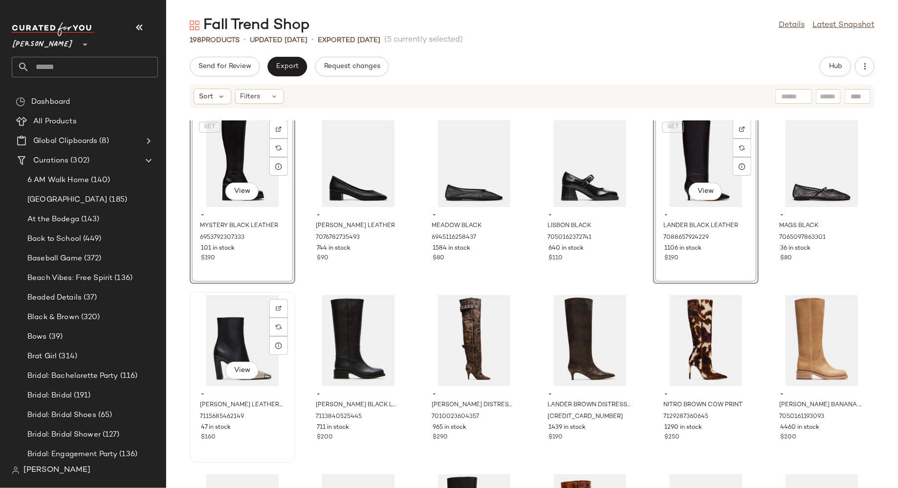
click at [249, 340] on div "View" at bounding box center [242, 340] width 99 height 91
click at [351, 341] on div "View" at bounding box center [358, 340] width 99 height 91
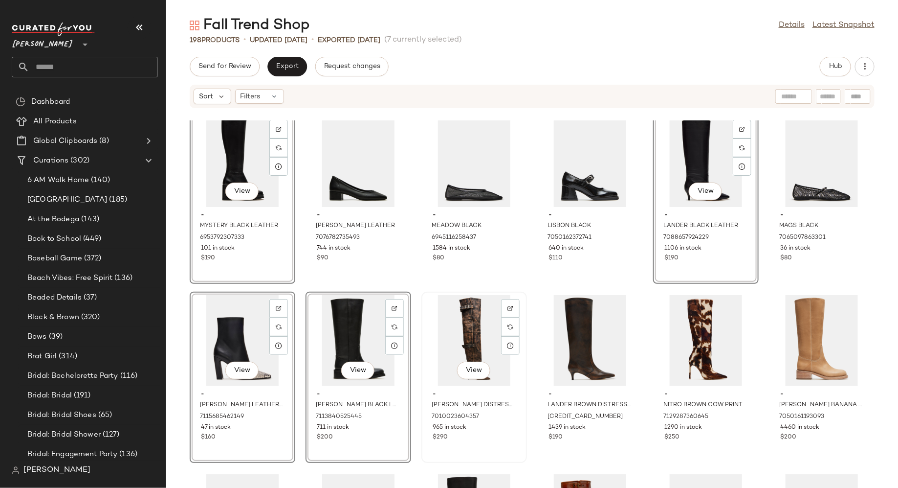
click at [454, 337] on div "View" at bounding box center [474, 340] width 99 height 91
click at [586, 326] on div "View" at bounding box center [590, 340] width 99 height 91
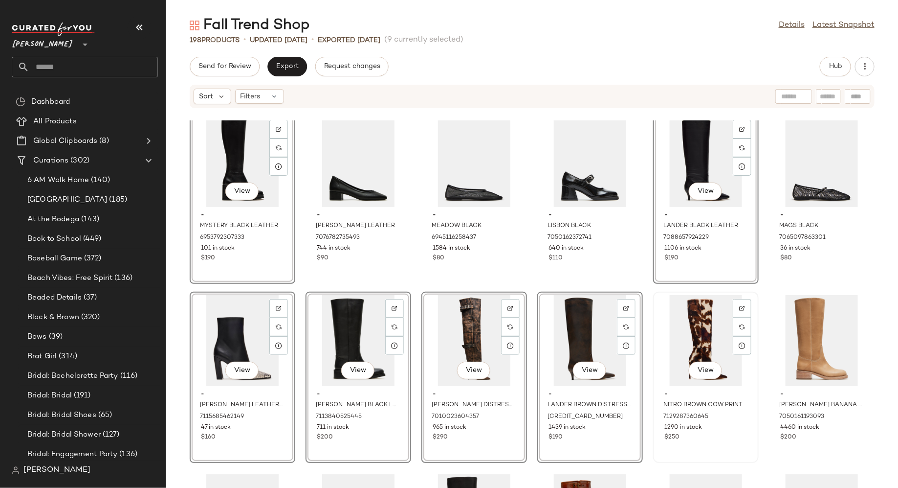
click at [701, 331] on div "View" at bounding box center [706, 340] width 99 height 91
click at [781, 337] on div "View" at bounding box center [822, 340] width 99 height 91
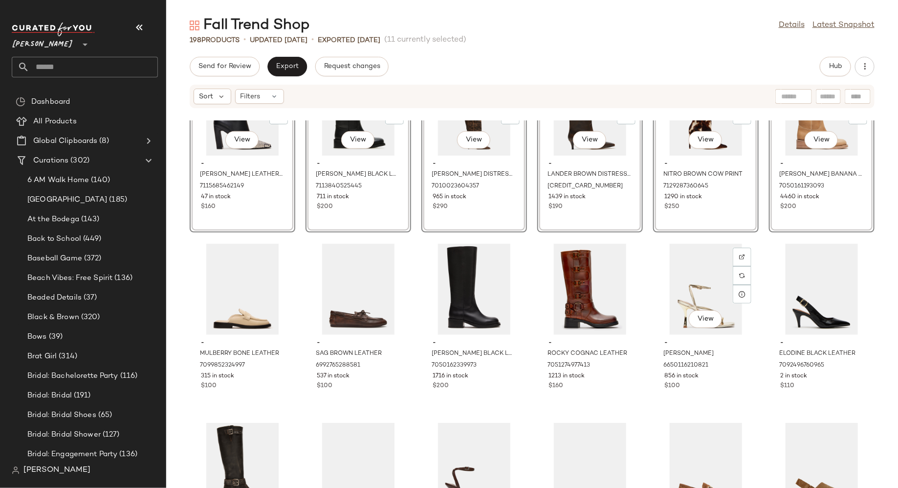
scroll to position [453, 0]
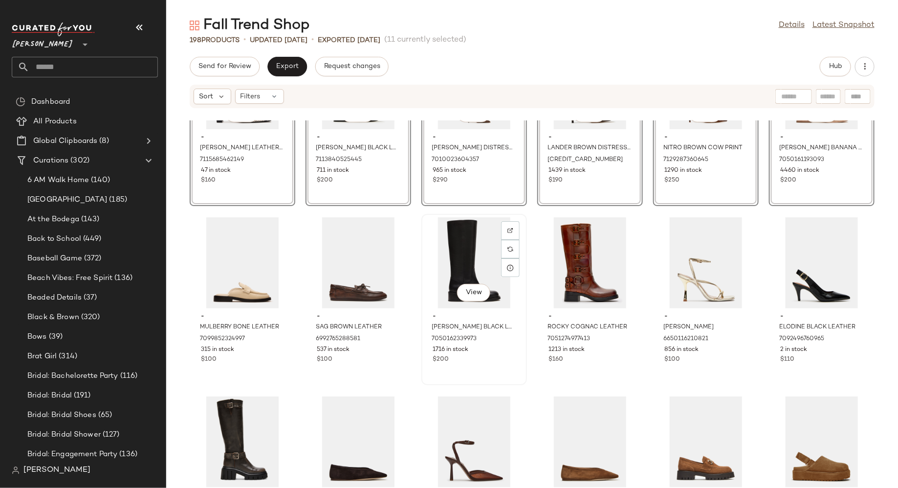
click at [456, 239] on div "View" at bounding box center [474, 262] width 99 height 91
click at [591, 246] on div "View" at bounding box center [590, 262] width 99 height 91
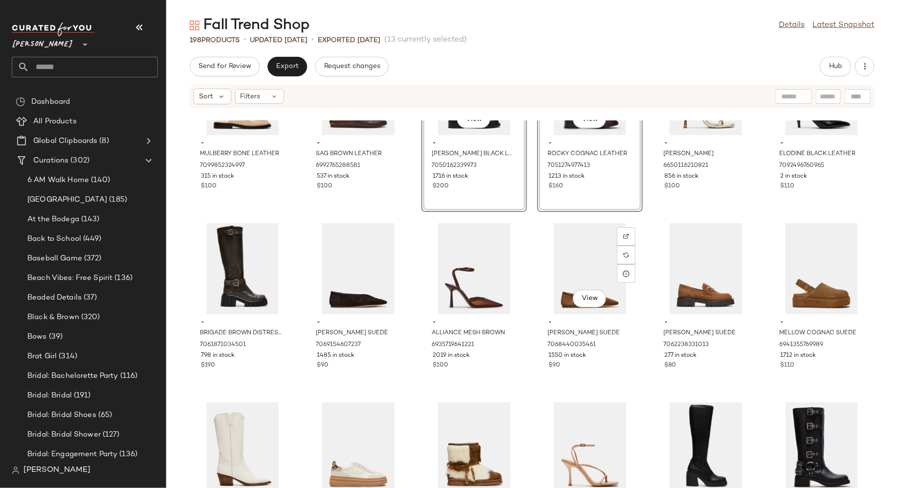
scroll to position [648, 0]
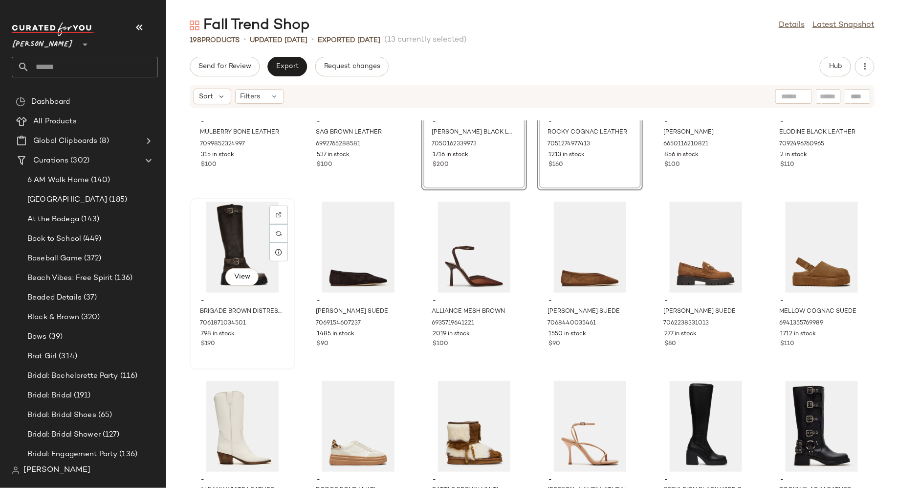
click at [237, 242] on div "View" at bounding box center [242, 246] width 99 height 91
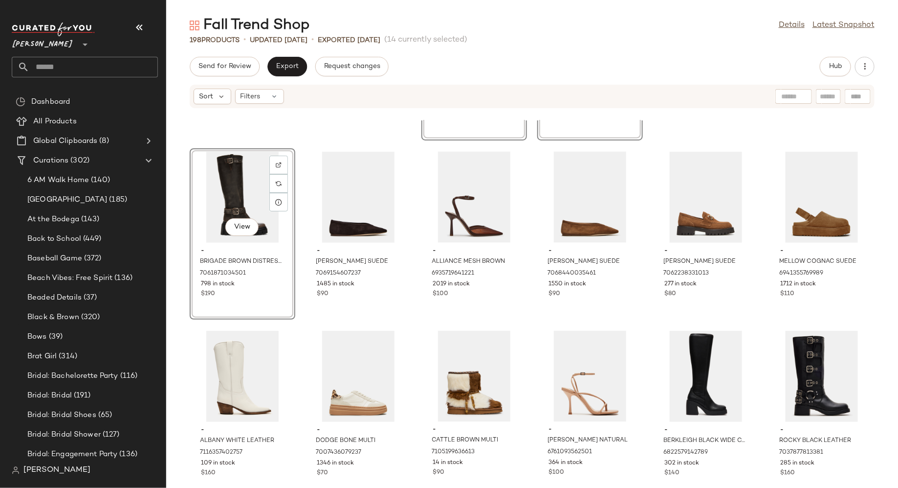
scroll to position [729, 0]
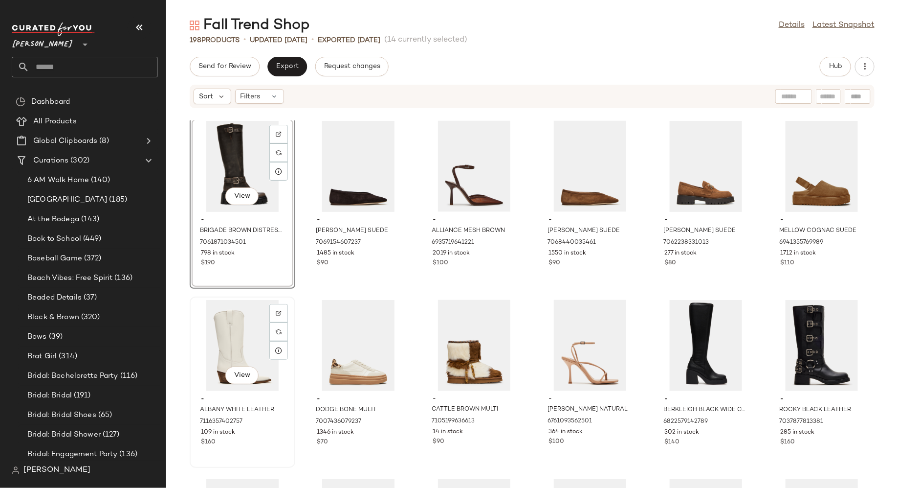
click at [228, 337] on div "View" at bounding box center [242, 345] width 99 height 91
click at [703, 326] on div "View" at bounding box center [706, 345] width 99 height 91
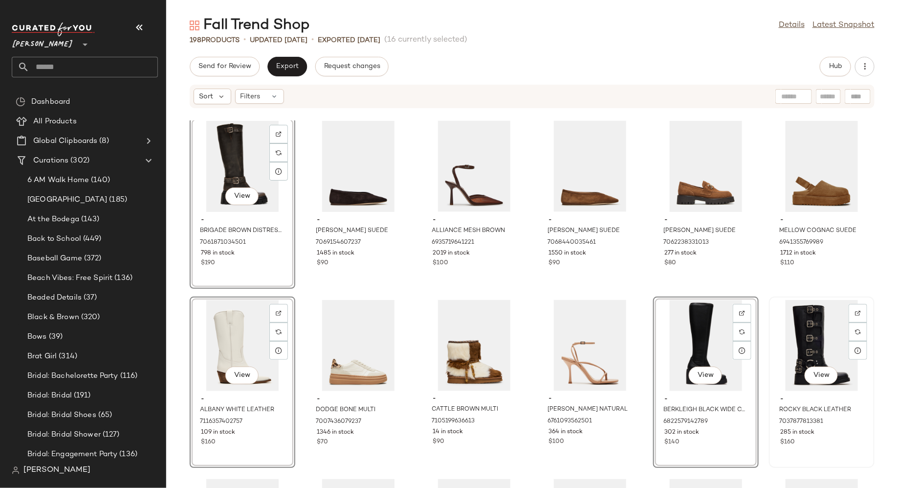
click at [806, 330] on div "View" at bounding box center [822, 345] width 99 height 91
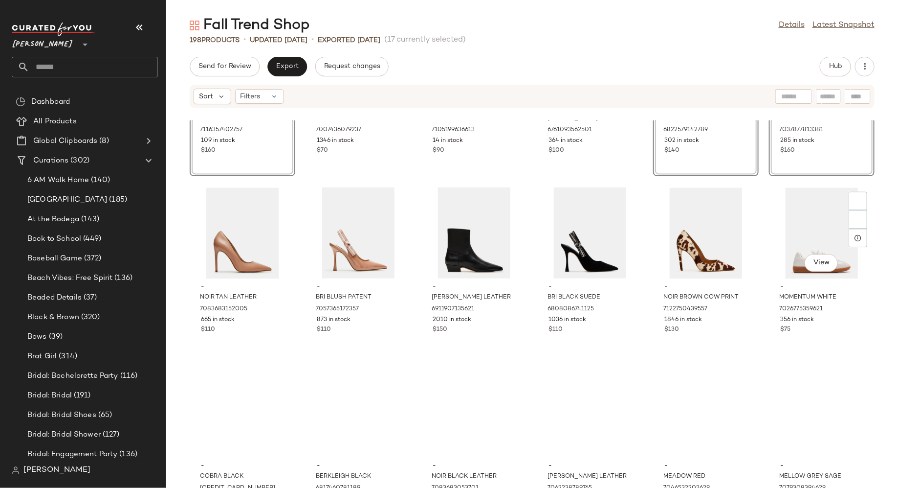
scroll to position [1033, 0]
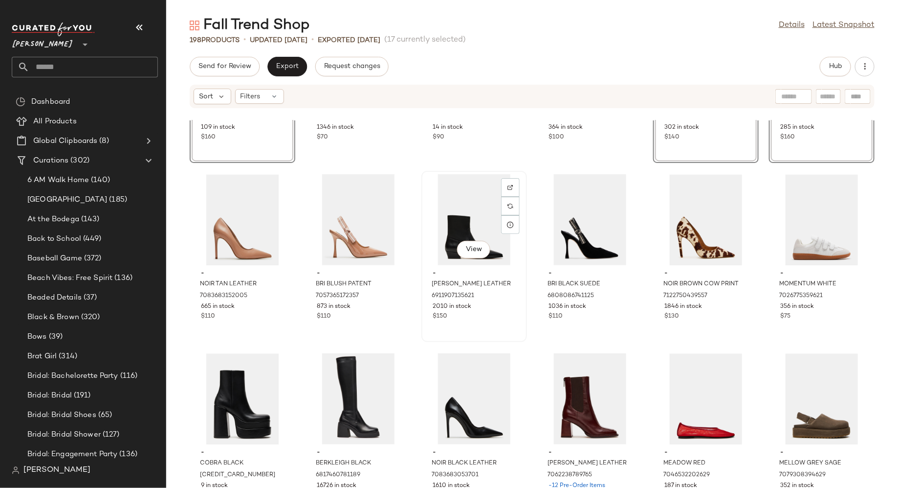
click at [468, 217] on div "View" at bounding box center [474, 219] width 99 height 91
click at [248, 375] on div "View" at bounding box center [242, 398] width 99 height 91
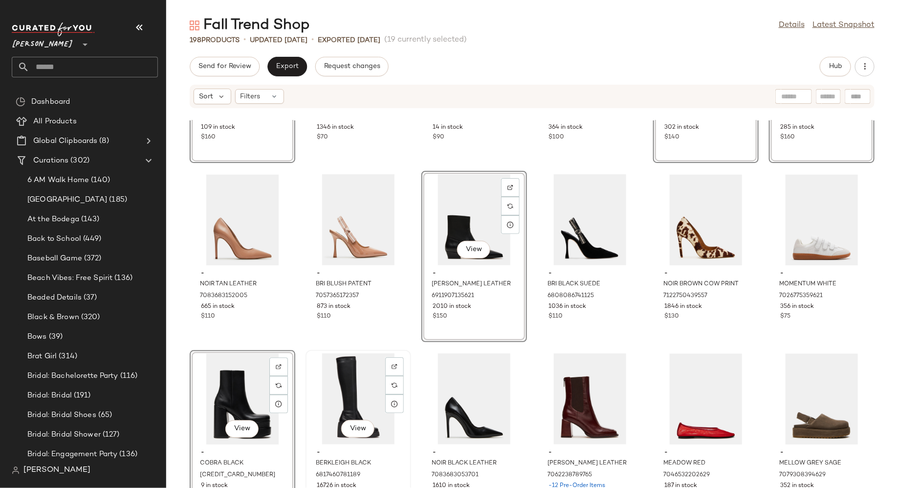
click at [355, 381] on div "View" at bounding box center [358, 398] width 99 height 91
click at [557, 398] on div "View" at bounding box center [590, 398] width 99 height 91
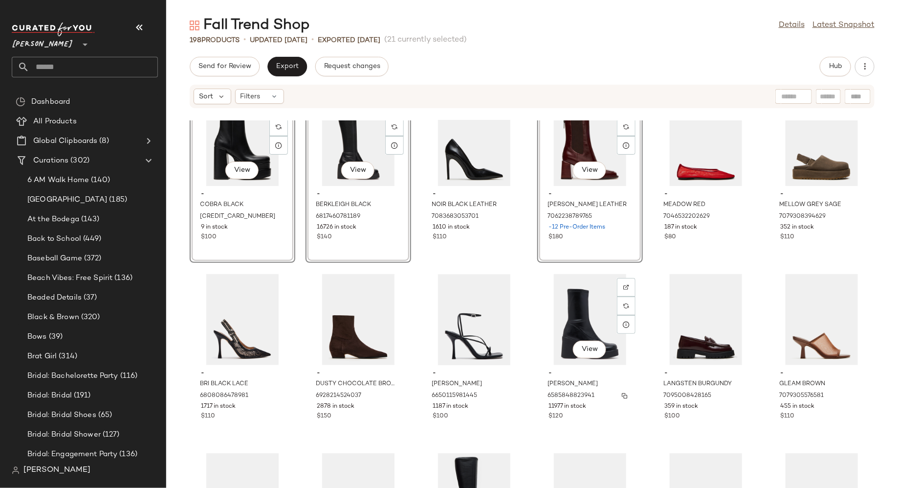
scroll to position [1294, 0]
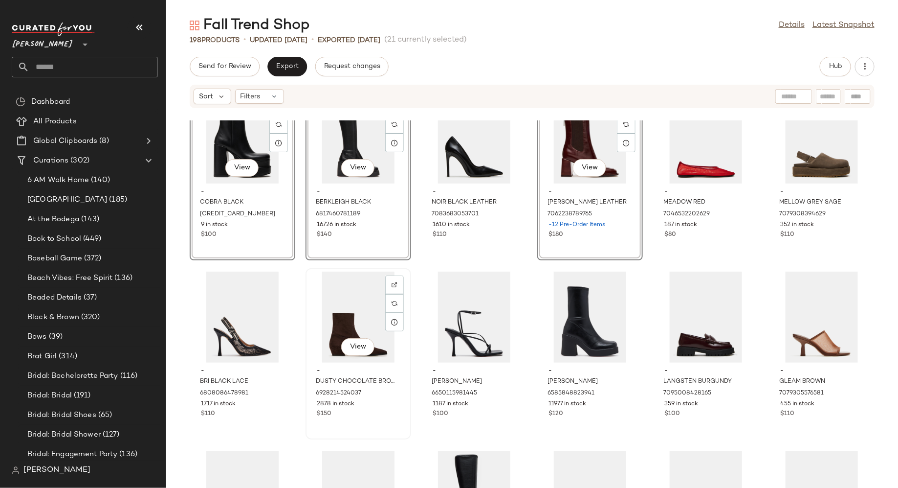
click at [348, 318] on div "View" at bounding box center [358, 316] width 99 height 91
click at [562, 319] on div "View" at bounding box center [590, 316] width 99 height 91
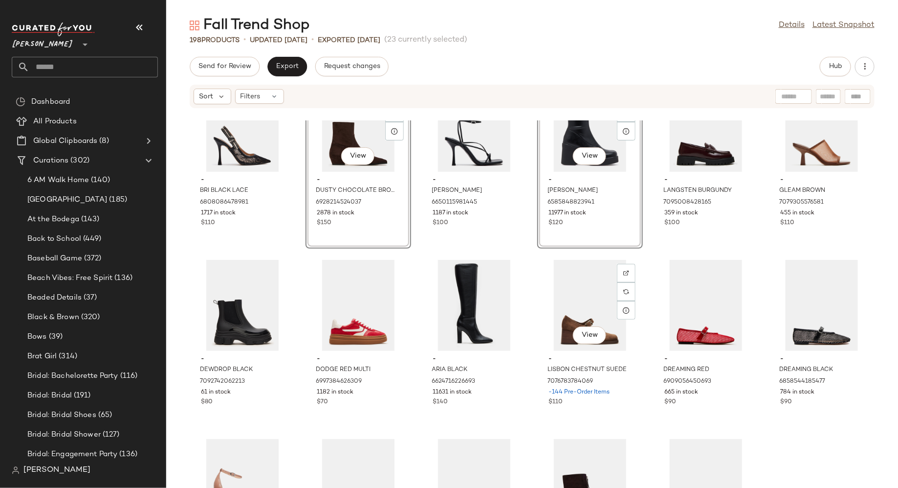
scroll to position [1492, 0]
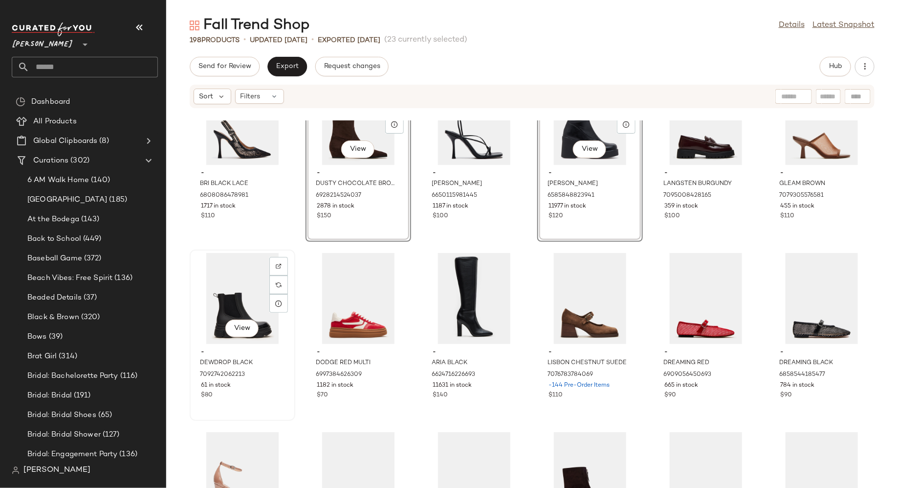
click at [243, 283] on div "View" at bounding box center [242, 298] width 99 height 91
click at [461, 301] on div "View" at bounding box center [474, 298] width 99 height 91
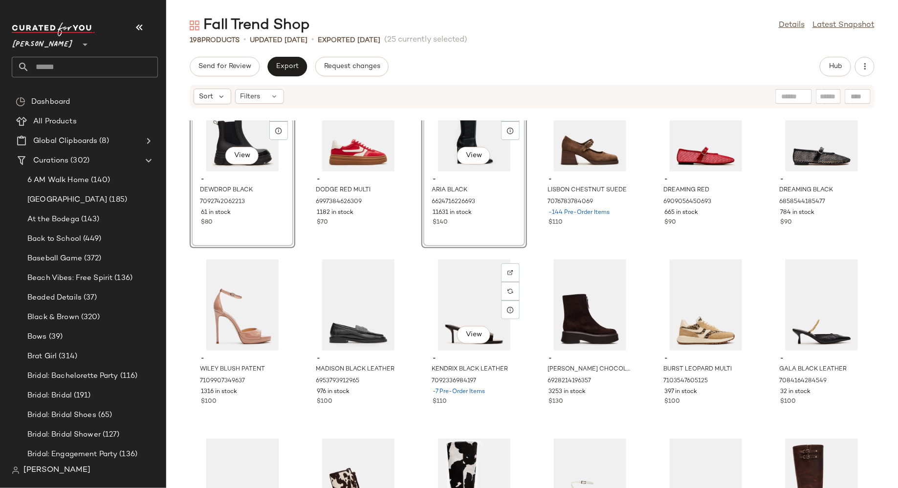
scroll to position [1671, 0]
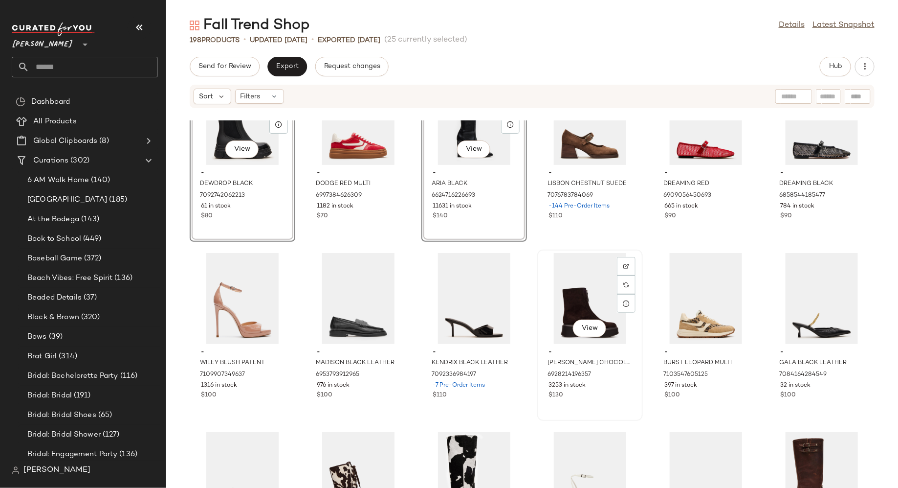
click at [583, 295] on div "View" at bounding box center [590, 298] width 99 height 91
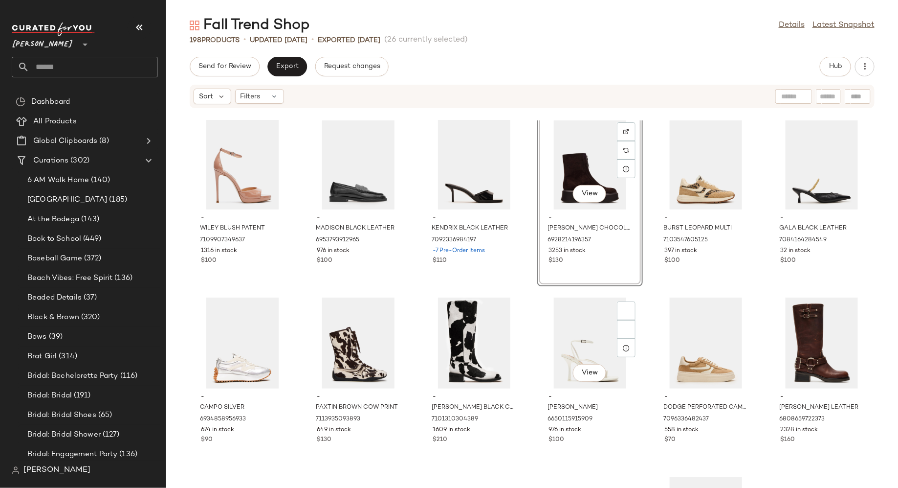
scroll to position [1823, 0]
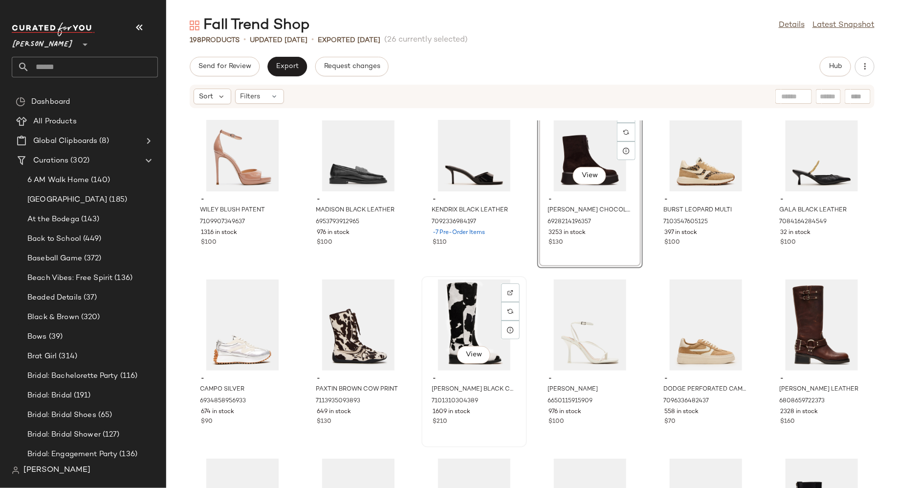
click at [457, 308] on div "View" at bounding box center [474, 324] width 99 height 91
click at [811, 312] on div "View" at bounding box center [822, 324] width 99 height 91
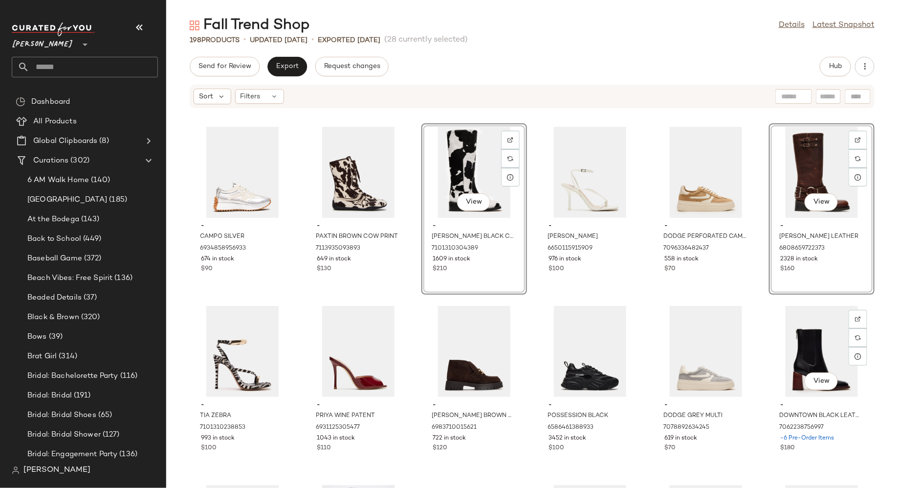
scroll to position [2011, 0]
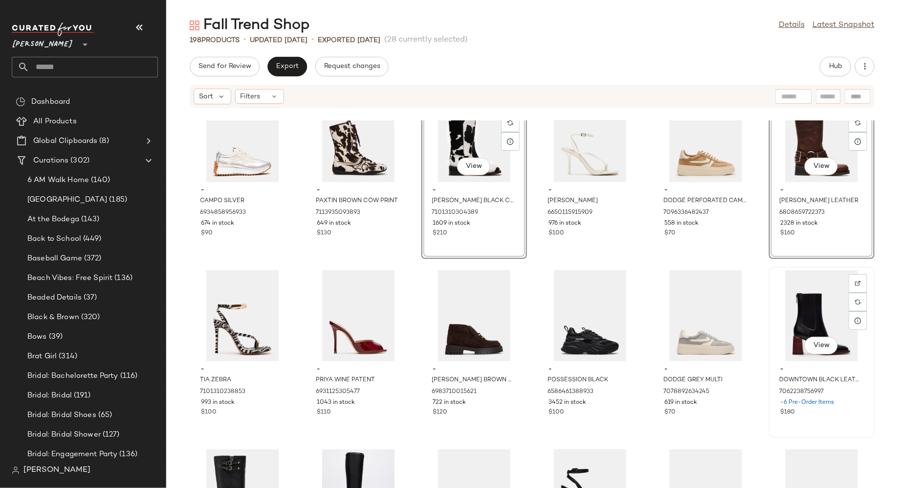
click at [801, 299] on div "View" at bounding box center [822, 315] width 99 height 91
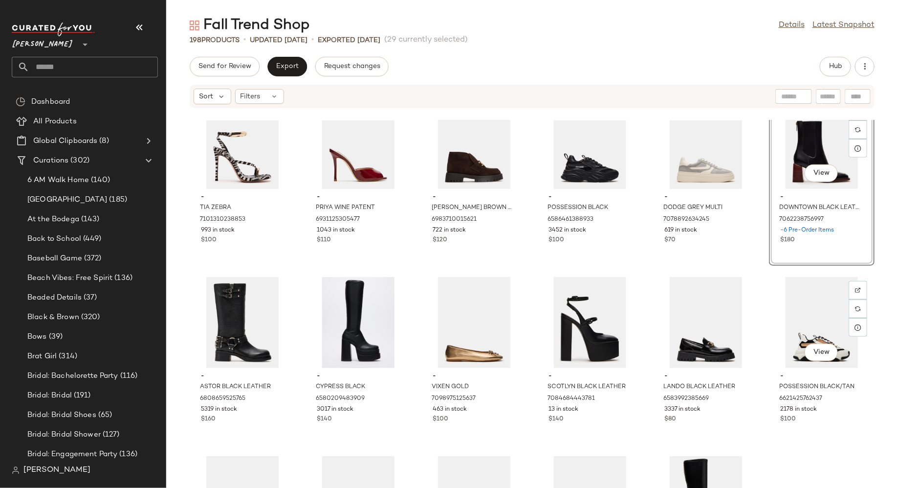
scroll to position [2195, 0]
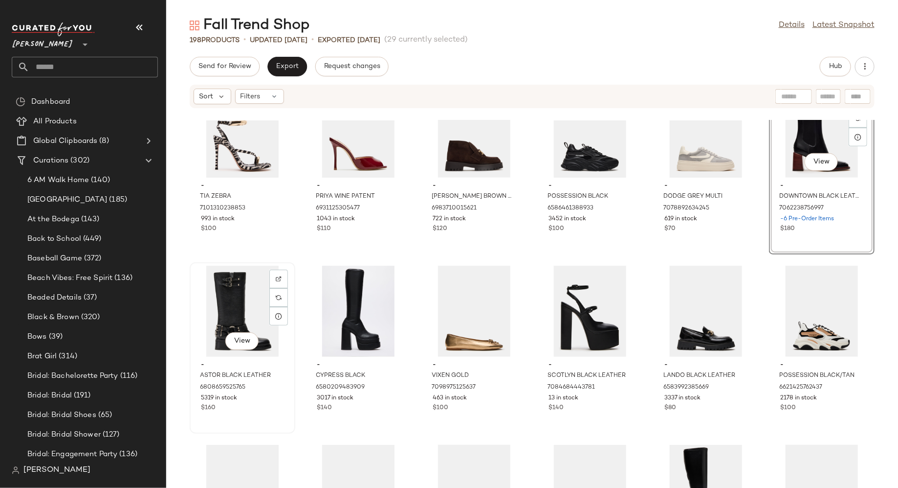
click at [238, 309] on div "View" at bounding box center [242, 311] width 99 height 91
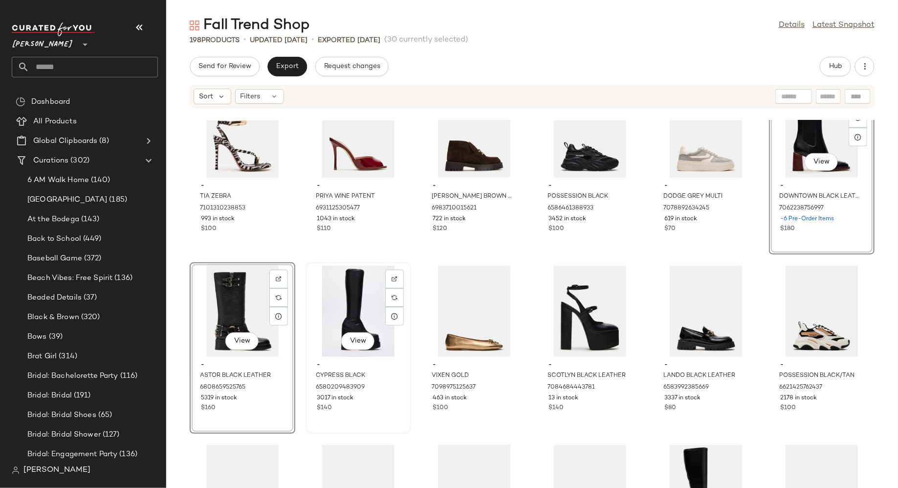
click at [353, 314] on div "View" at bounding box center [358, 311] width 99 height 91
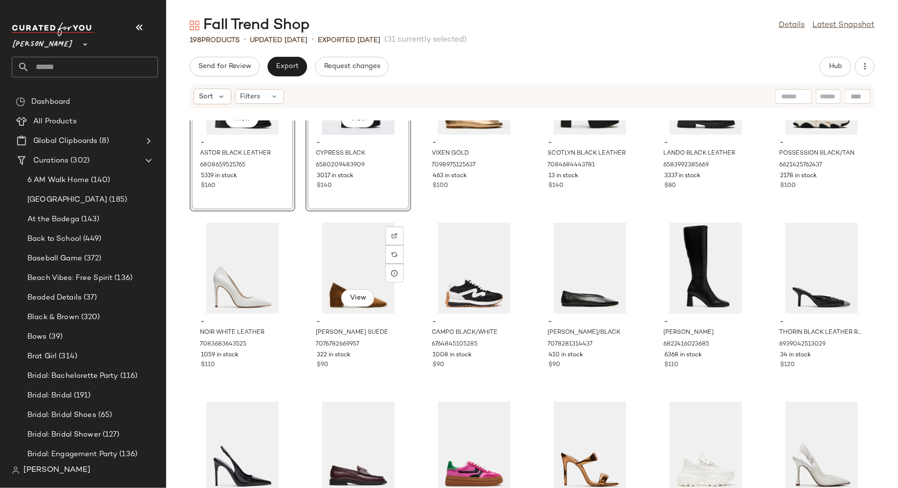
scroll to position [2423, 0]
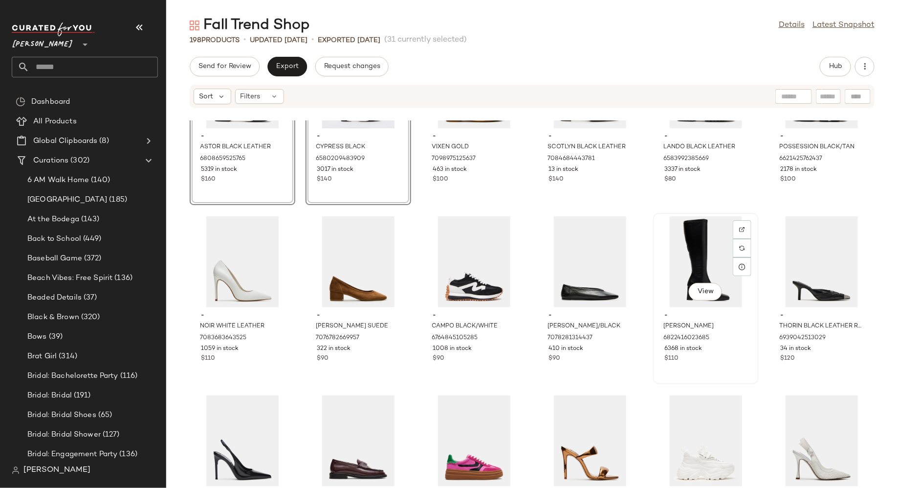
click at [689, 247] on div "View" at bounding box center [706, 261] width 99 height 91
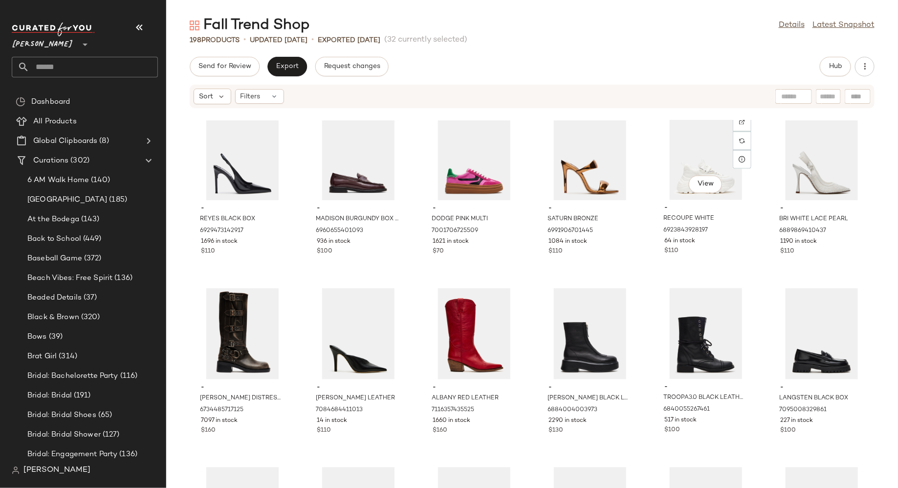
scroll to position [2720, 0]
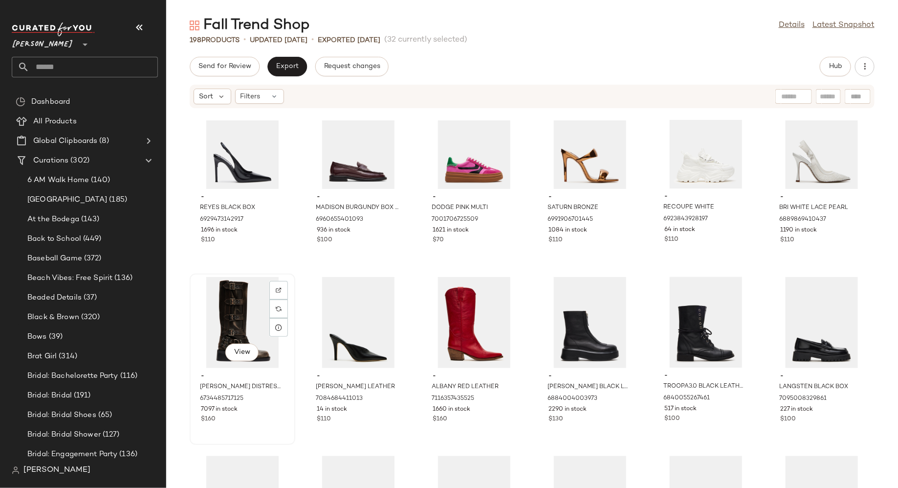
click at [237, 302] on div "View" at bounding box center [242, 322] width 99 height 91
click at [452, 309] on div "View" at bounding box center [474, 322] width 99 height 91
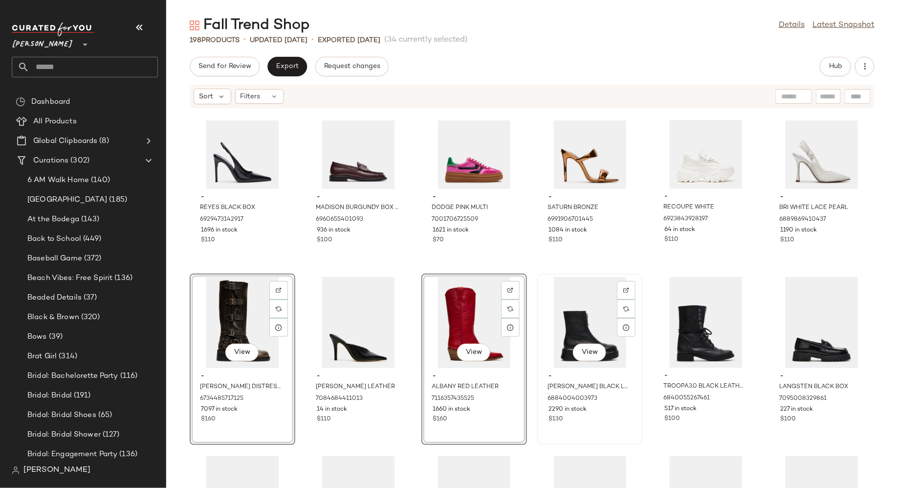
click at [568, 322] on div "View" at bounding box center [590, 322] width 99 height 91
click at [677, 310] on div "View" at bounding box center [706, 322] width 99 height 91
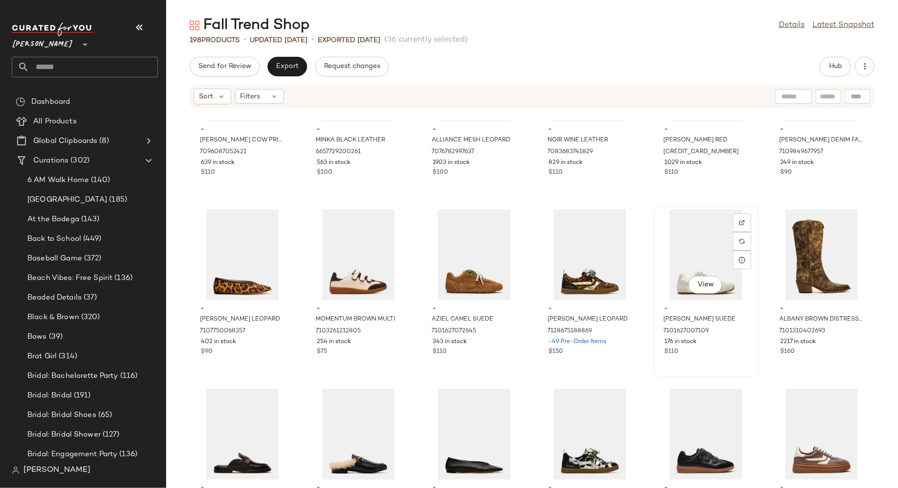
scroll to position [3148, 0]
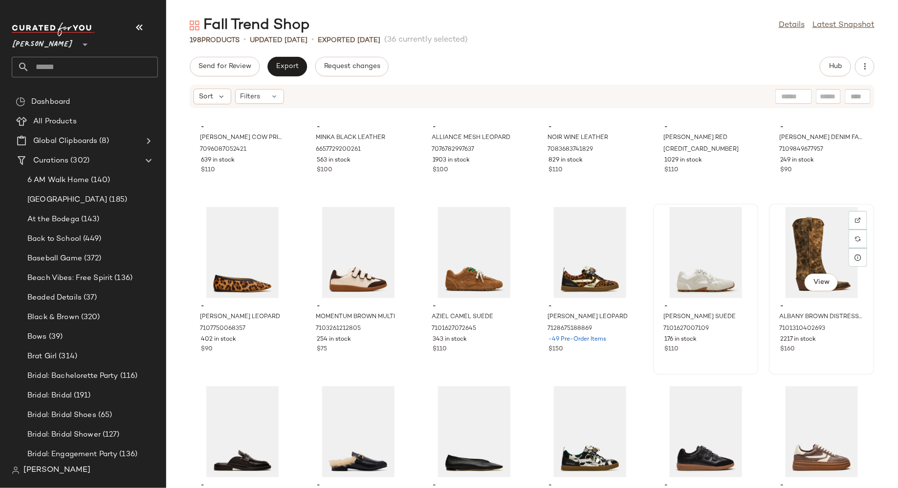
click at [794, 236] on div "View" at bounding box center [822, 252] width 99 height 91
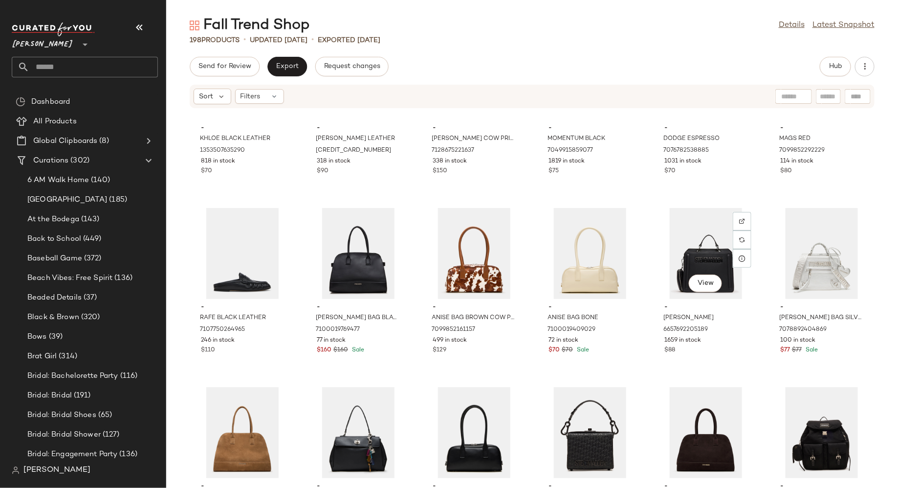
scroll to position [2436, 0]
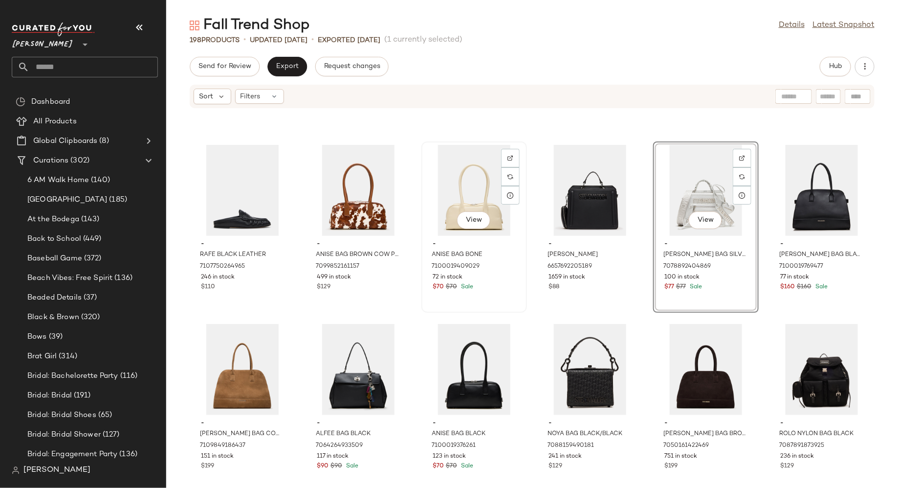
scroll to position [2497, 0]
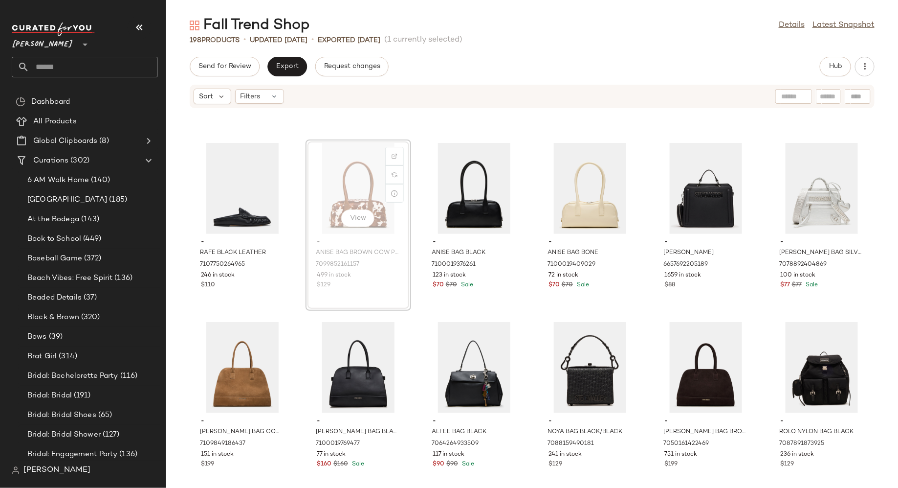
scroll to position [2493, 0]
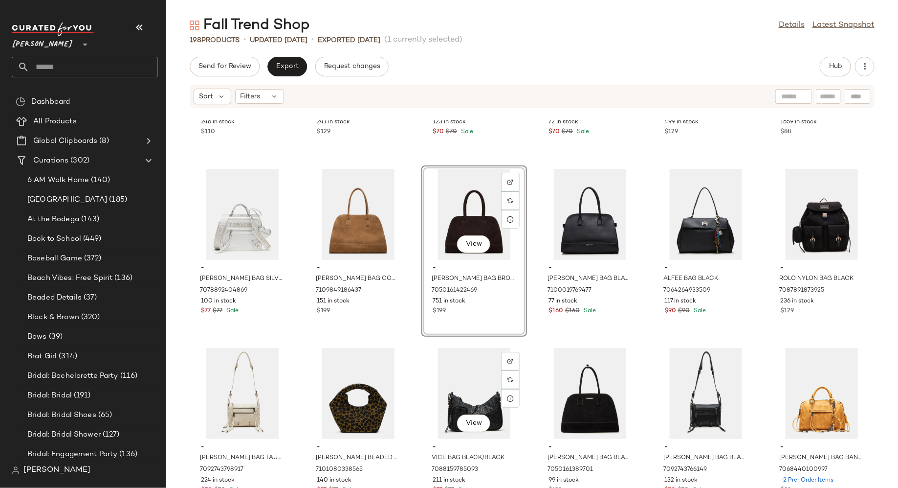
scroll to position [2651, 0]
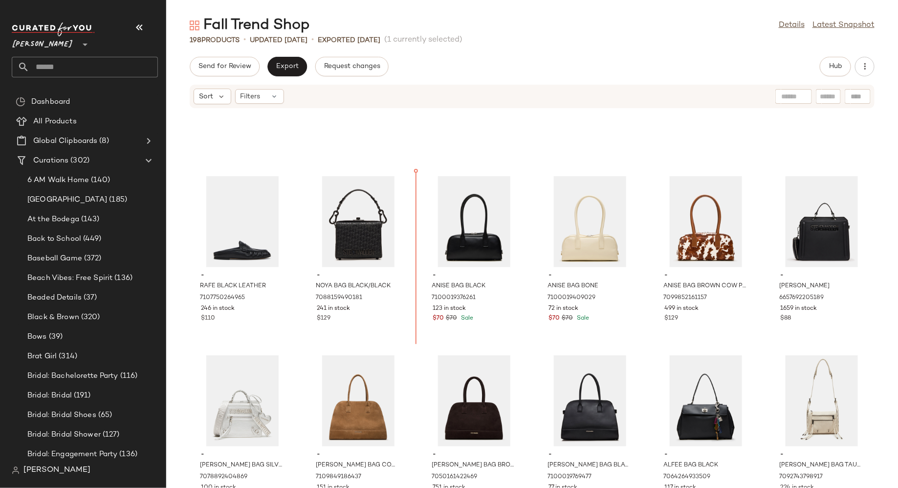
scroll to position [2463, 0]
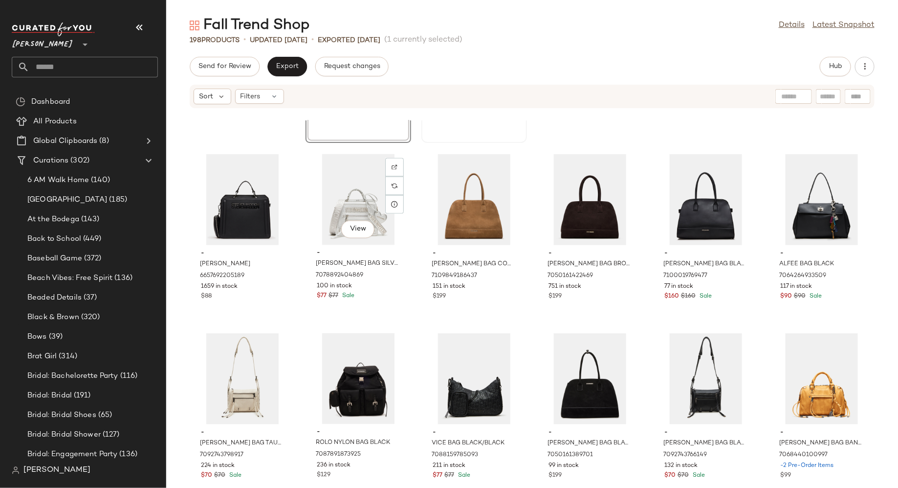
scroll to position [2665, 0]
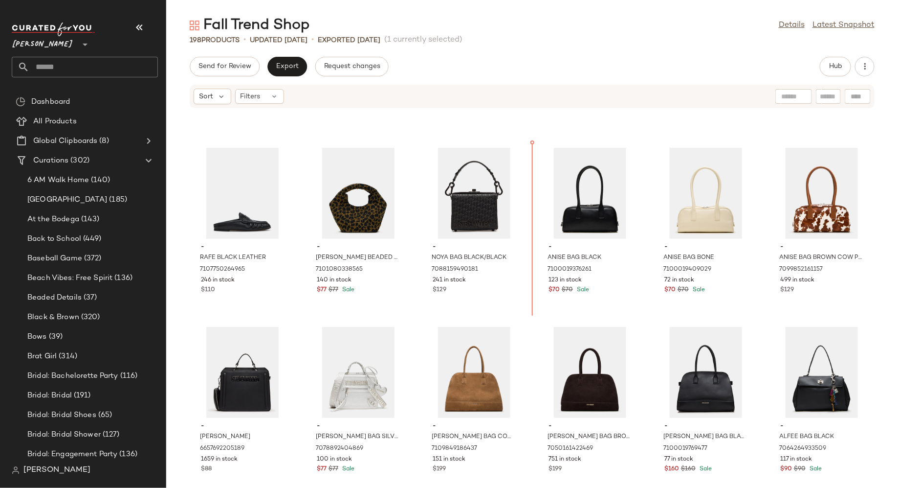
scroll to position [2489, 0]
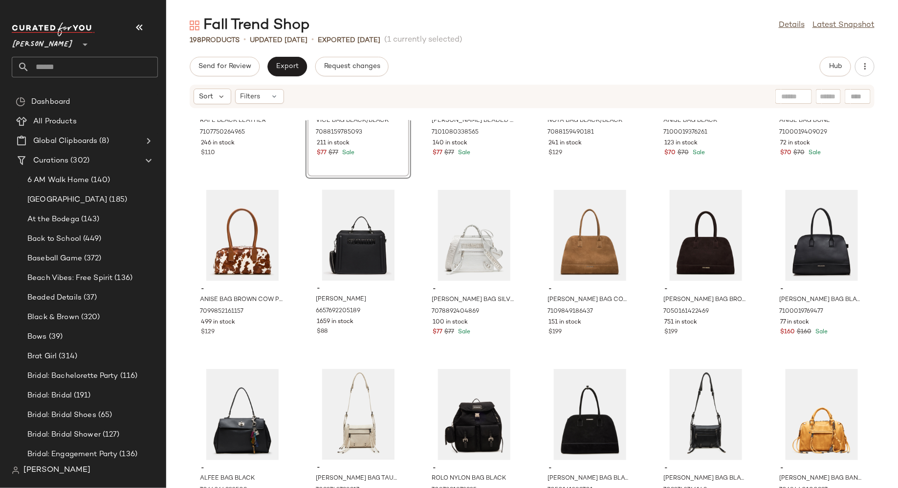
scroll to position [2632, 0]
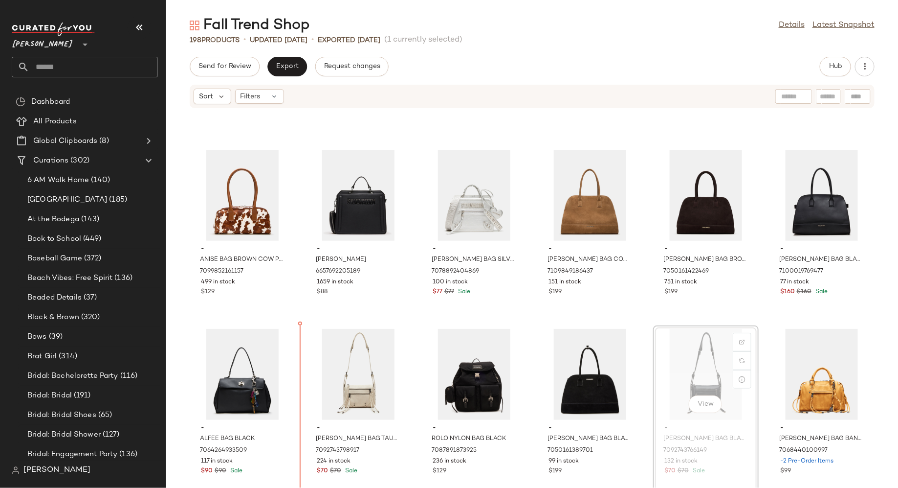
scroll to position [2673, 0]
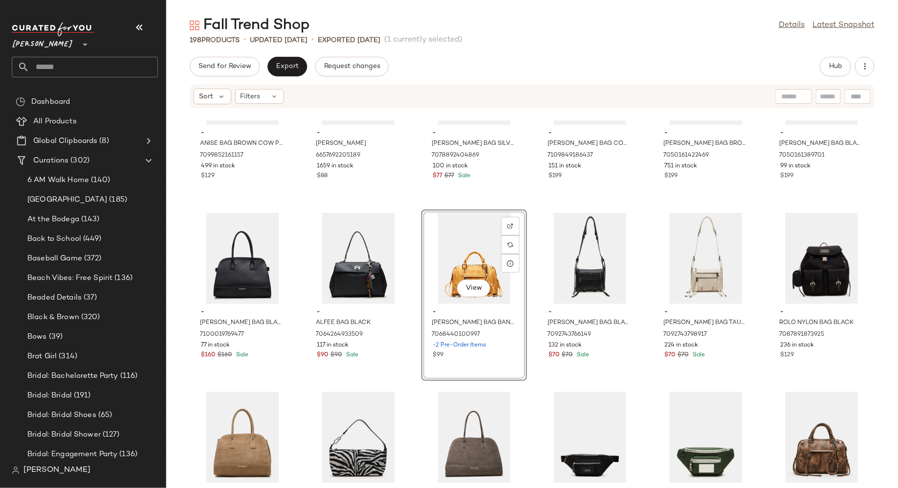
scroll to position [2788, 0]
